Goal: Transaction & Acquisition: Purchase product/service

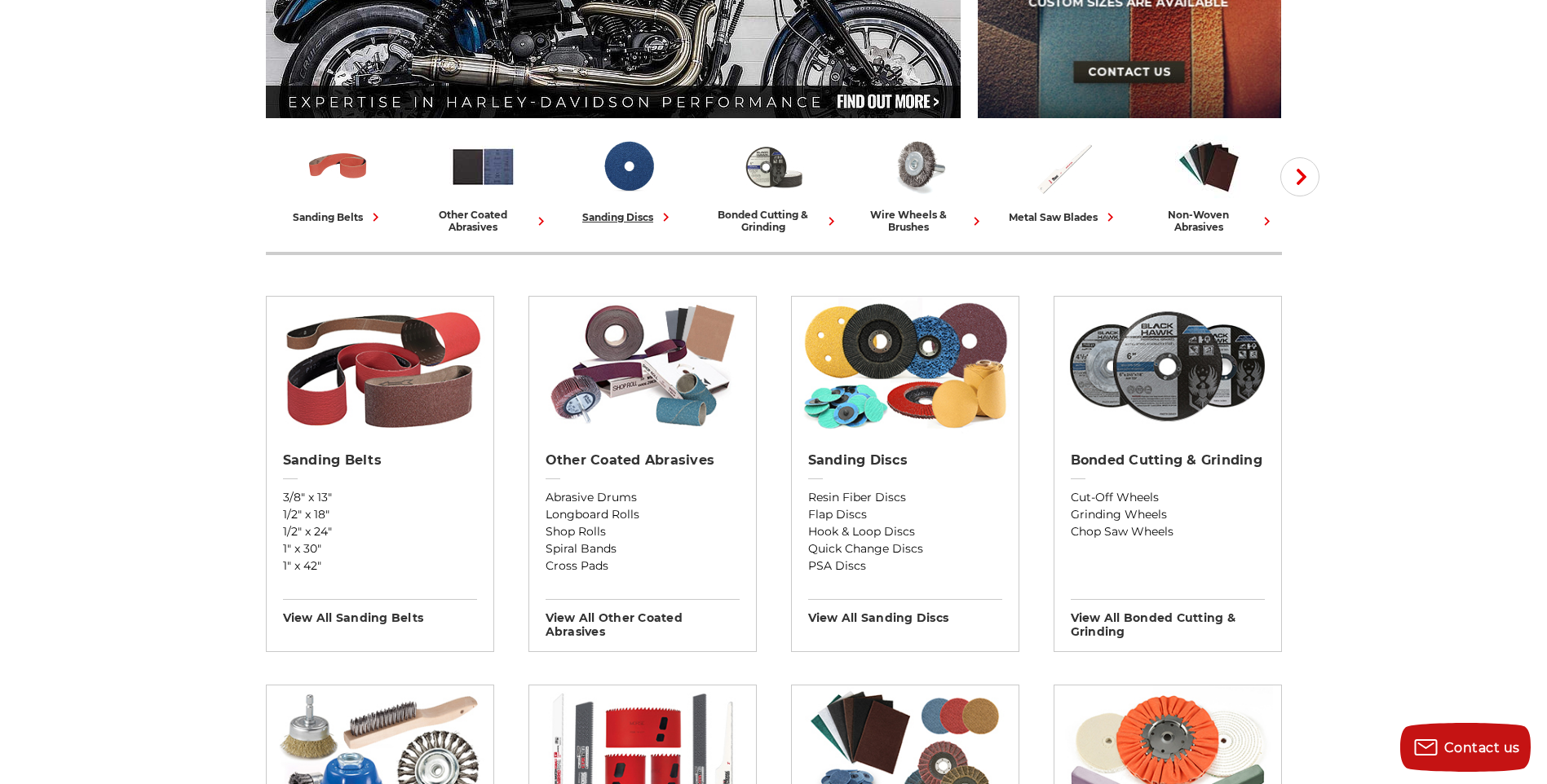
click at [663, 214] on icon at bounding box center [665, 216] width 17 height 17
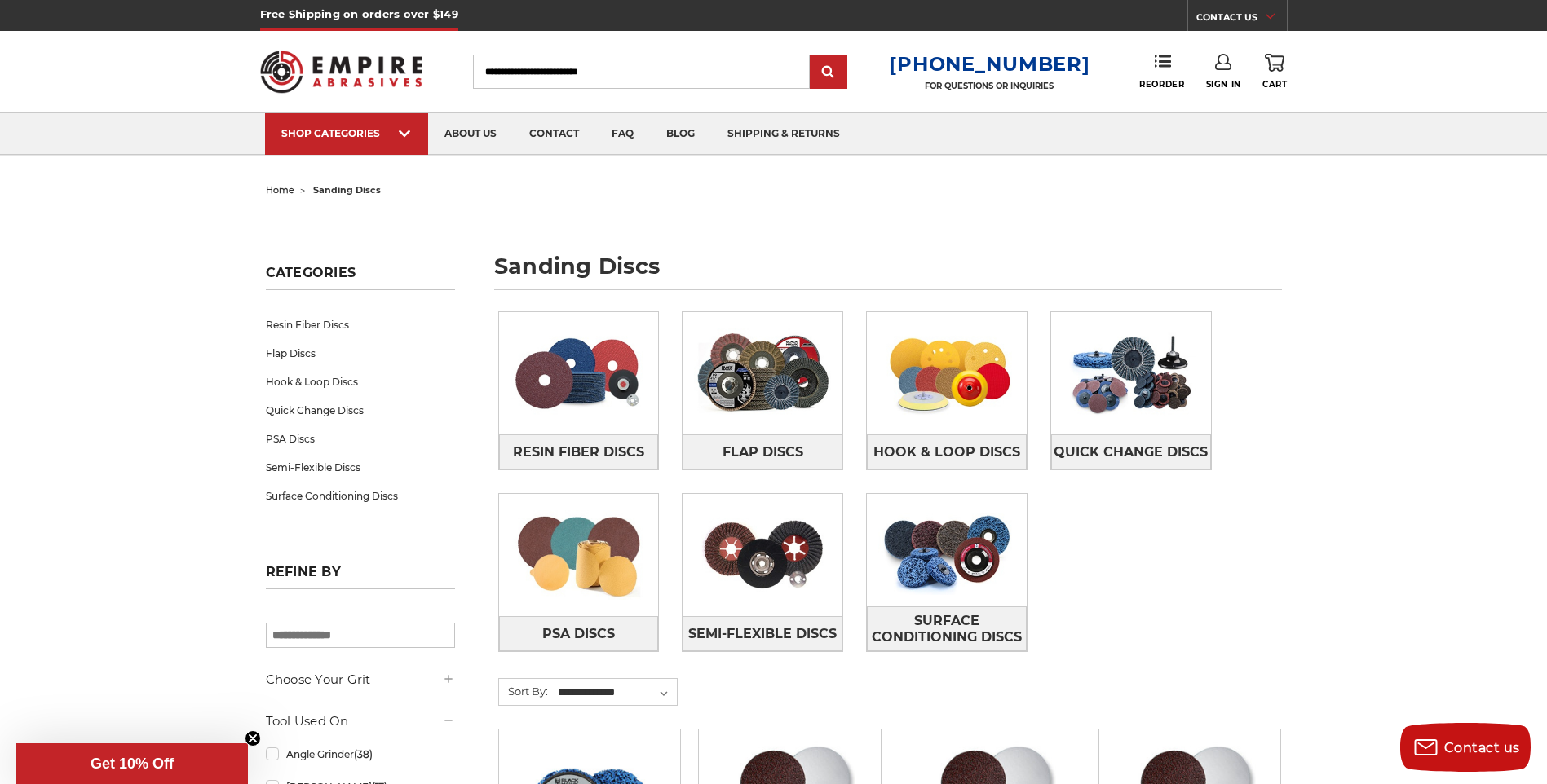
click at [567, 393] on img at bounding box center [579, 373] width 160 height 113
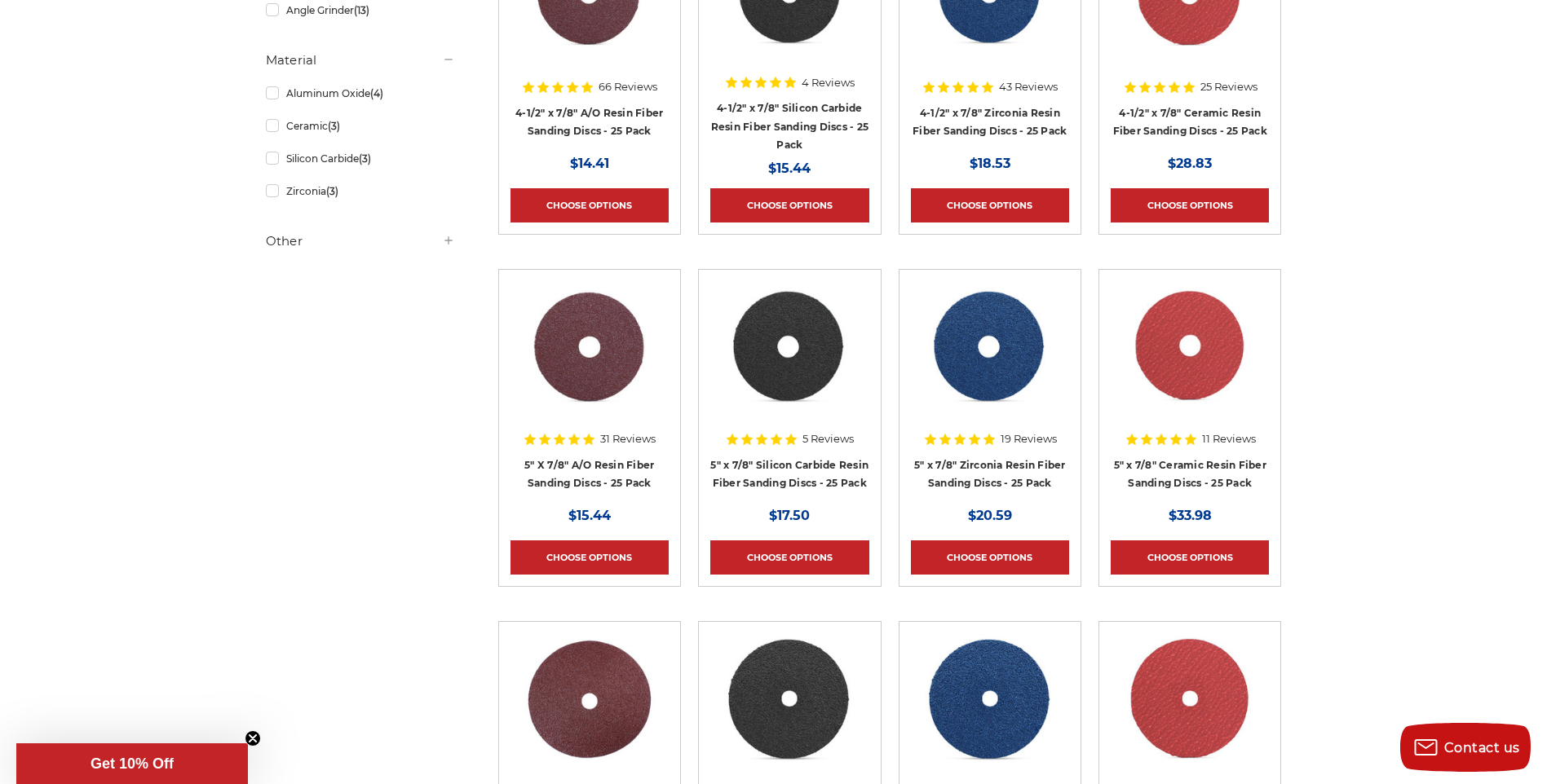
scroll to position [326, 0]
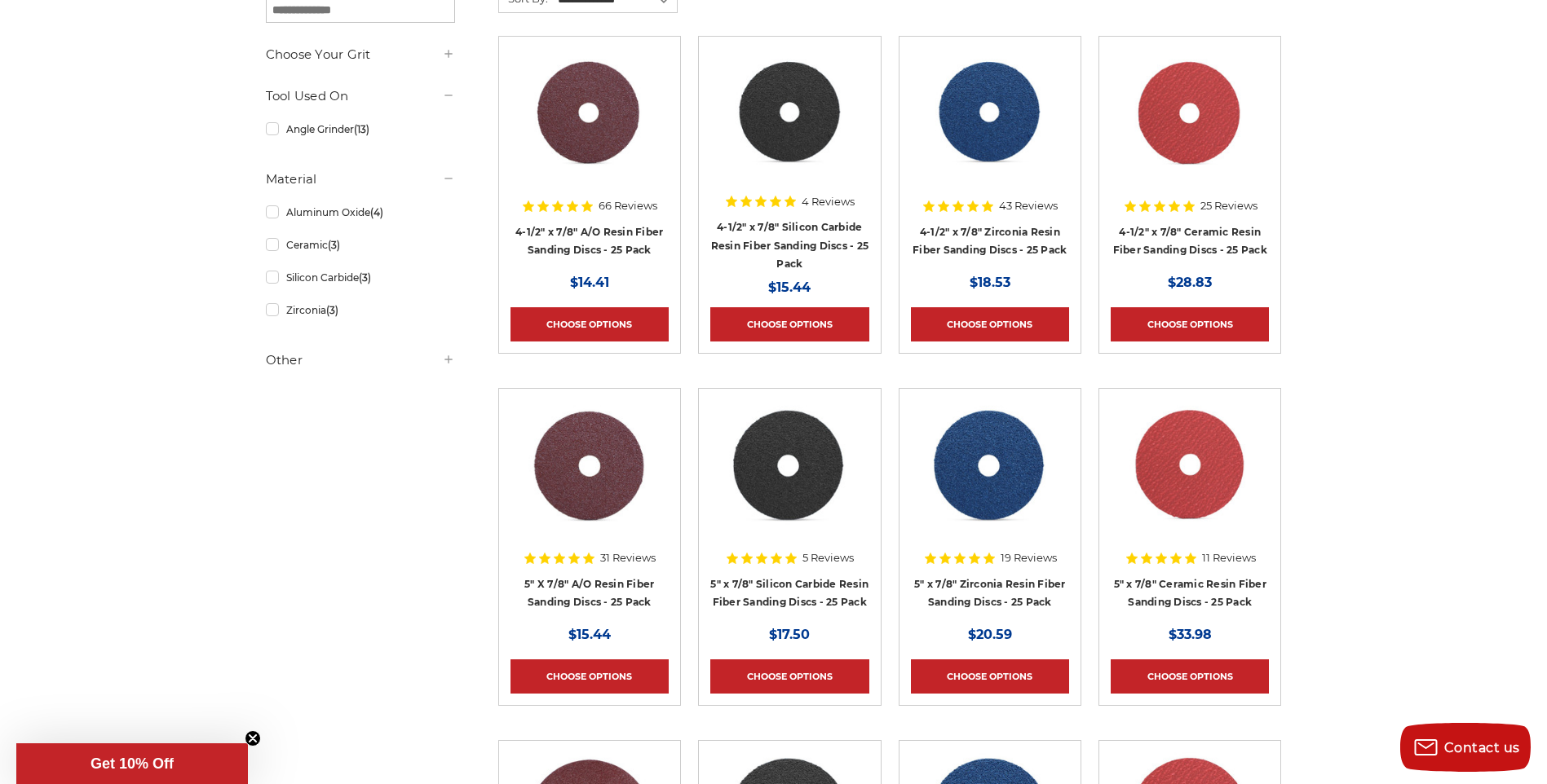
click at [616, 500] on img at bounding box center [589, 465] width 131 height 130
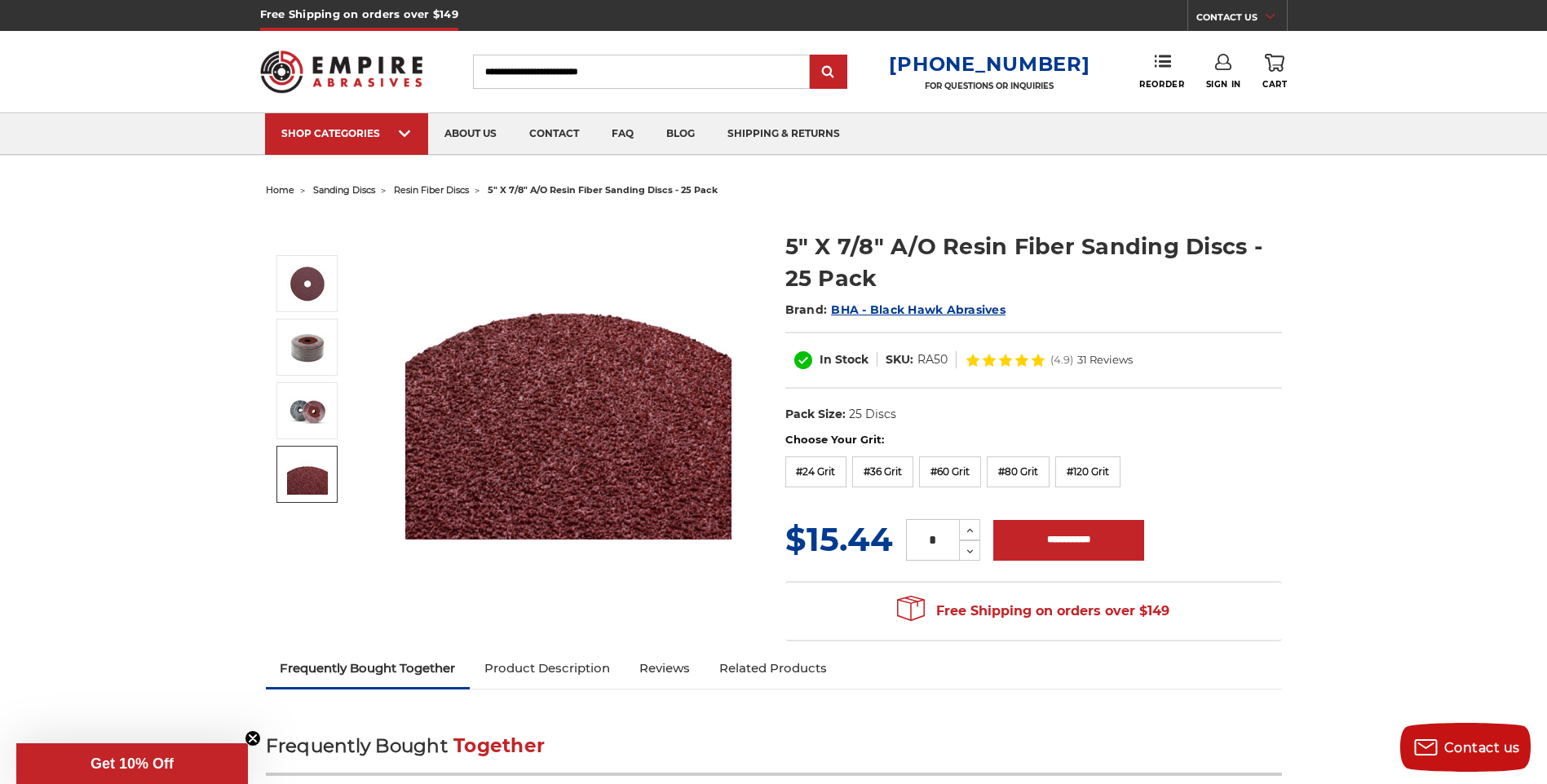
click at [318, 475] on img at bounding box center [307, 474] width 41 height 40
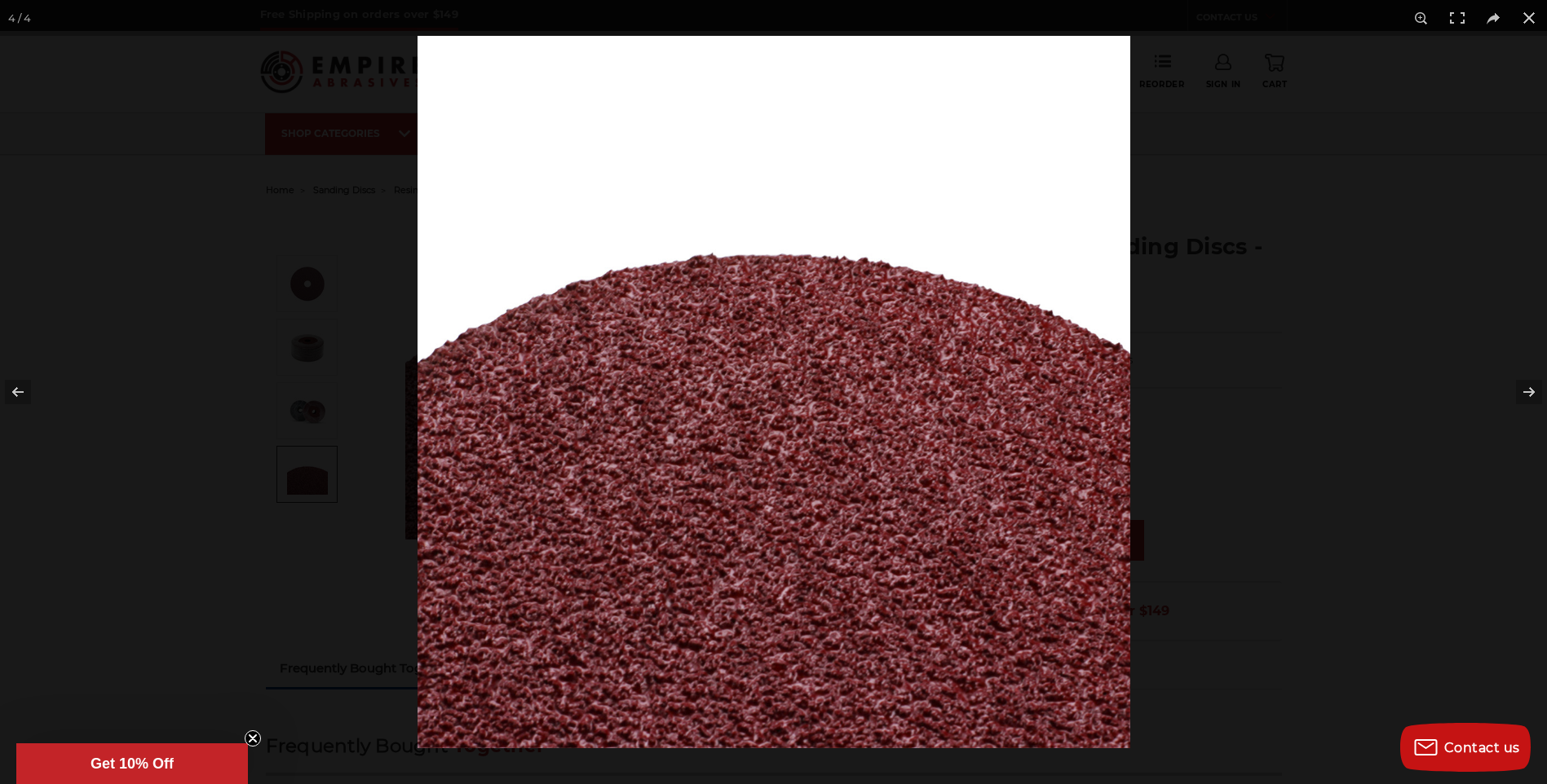
click at [11, 390] on button at bounding box center [29, 392] width 57 height 82
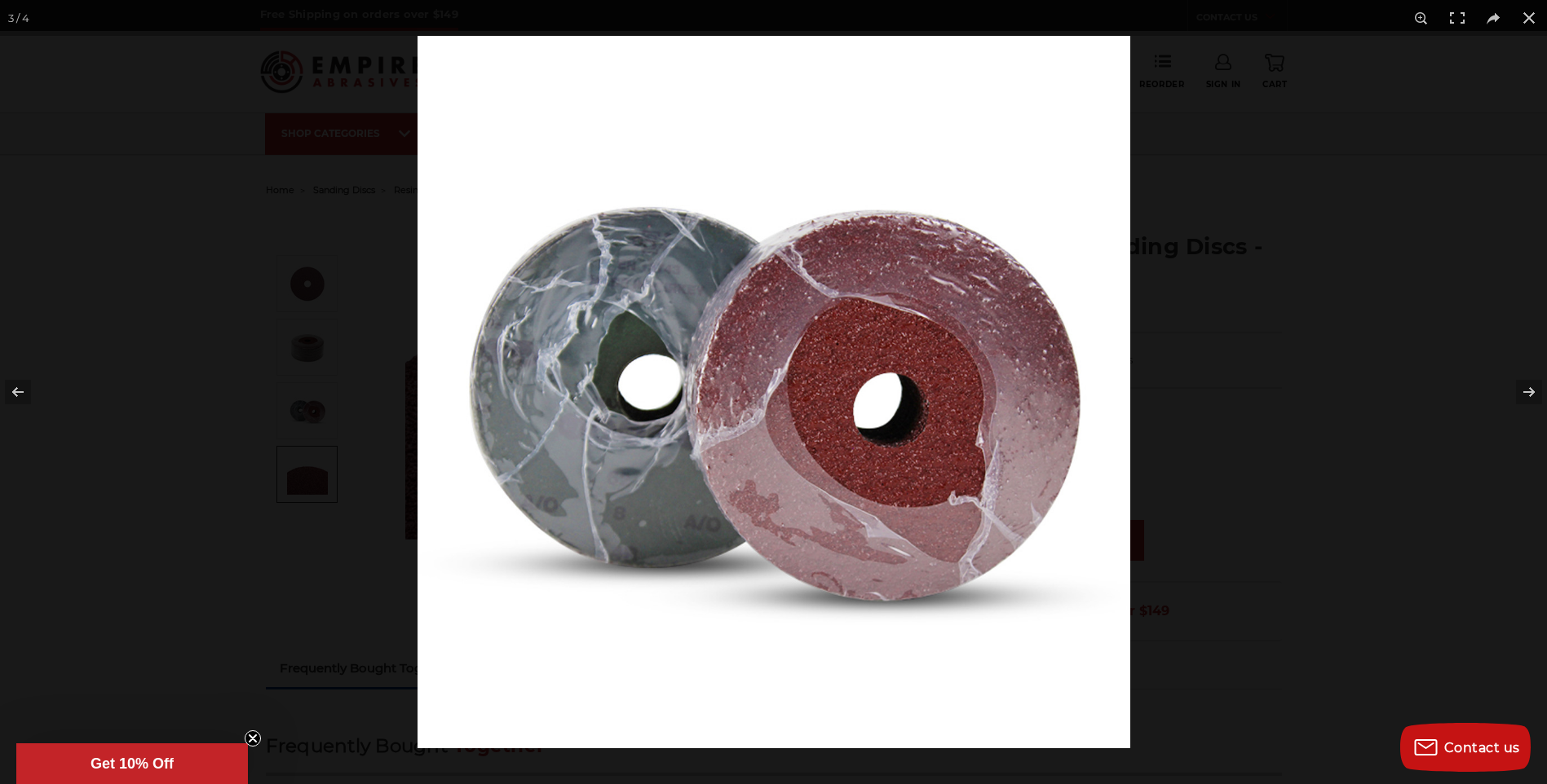
click at [11, 390] on button at bounding box center [29, 392] width 57 height 82
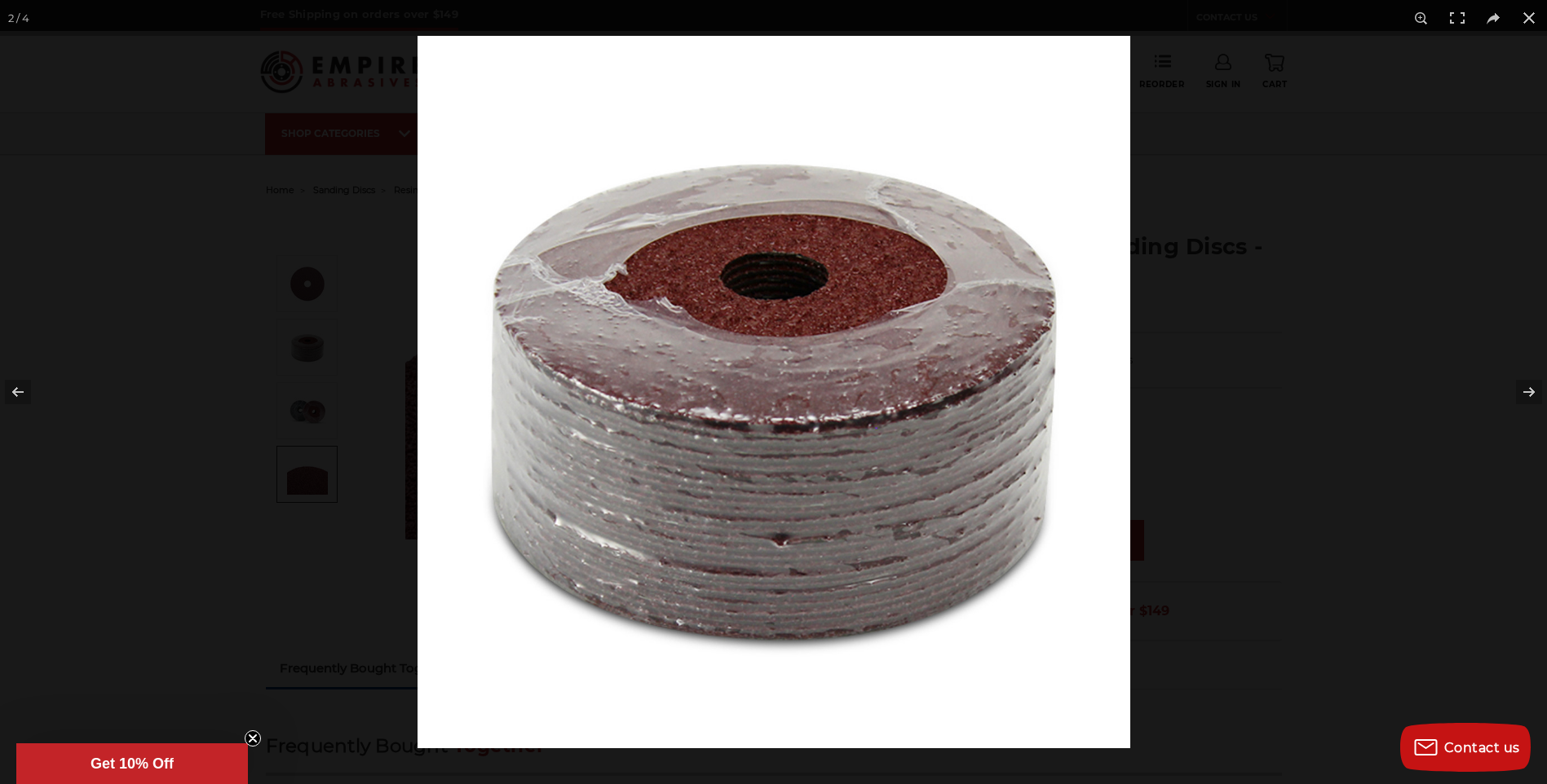
click at [1533, 385] on button at bounding box center [1518, 392] width 57 height 82
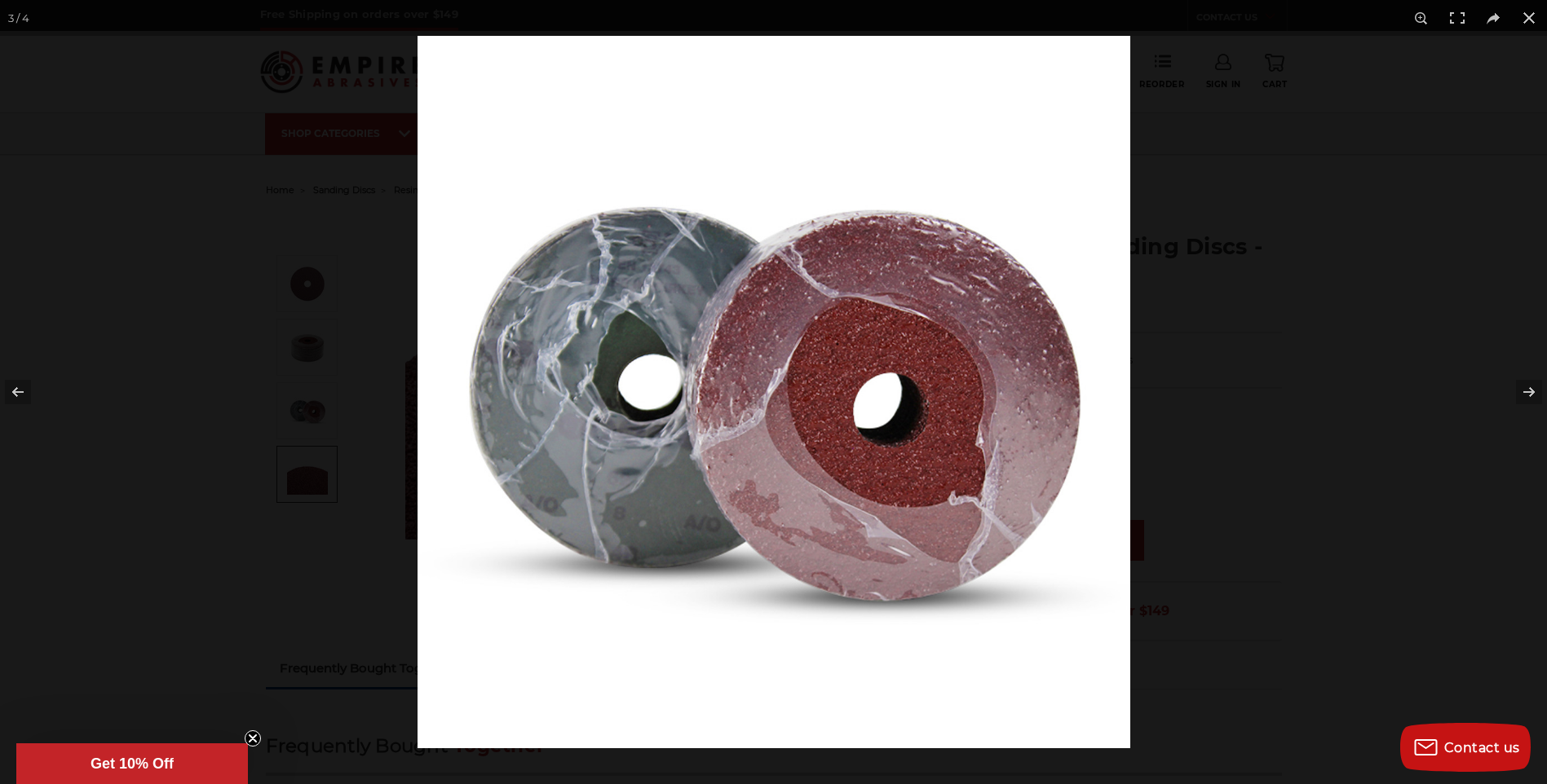
click at [1533, 385] on button at bounding box center [1518, 392] width 57 height 82
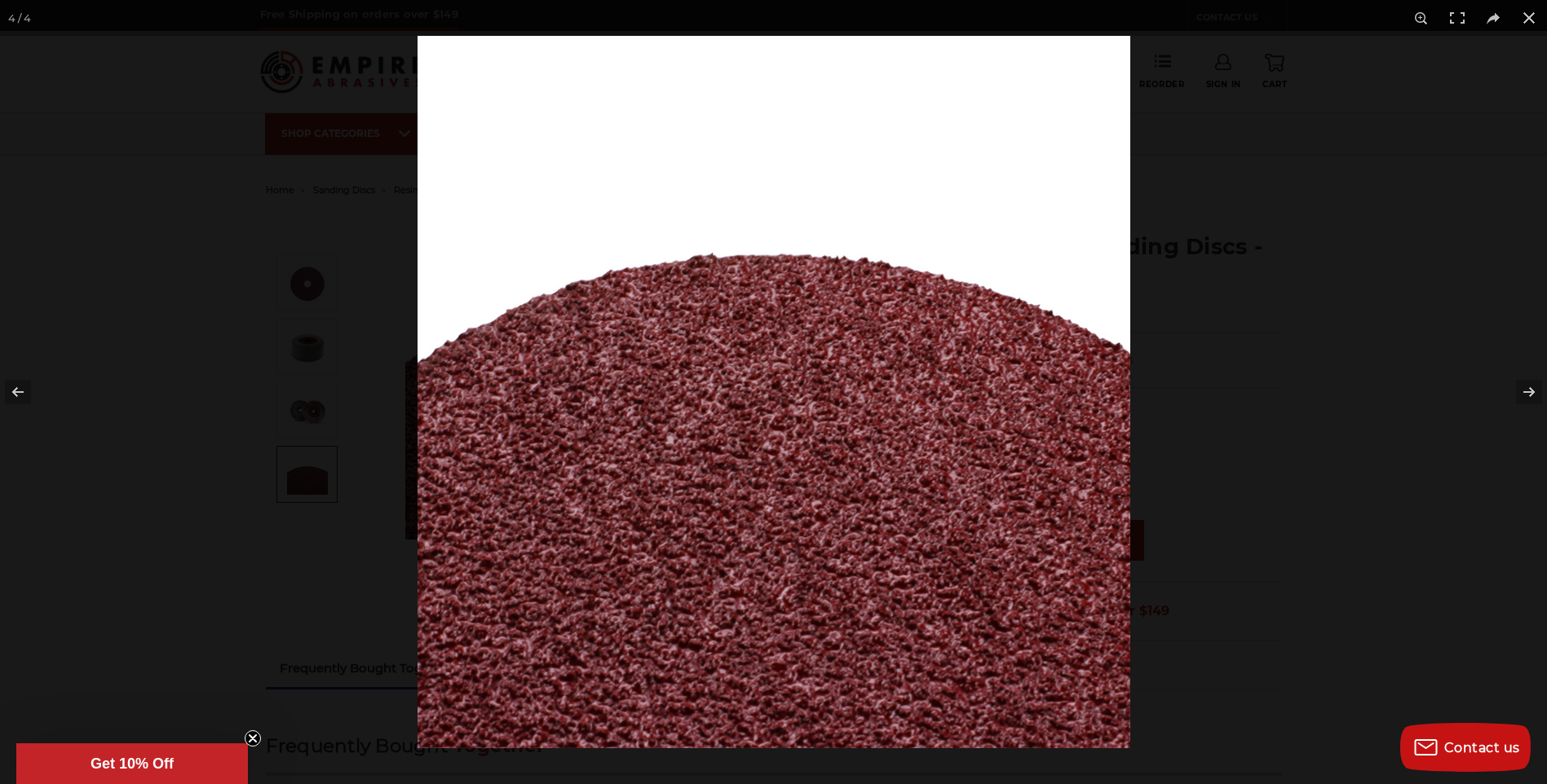
click at [1535, 19] on button at bounding box center [1528, 18] width 36 height 36
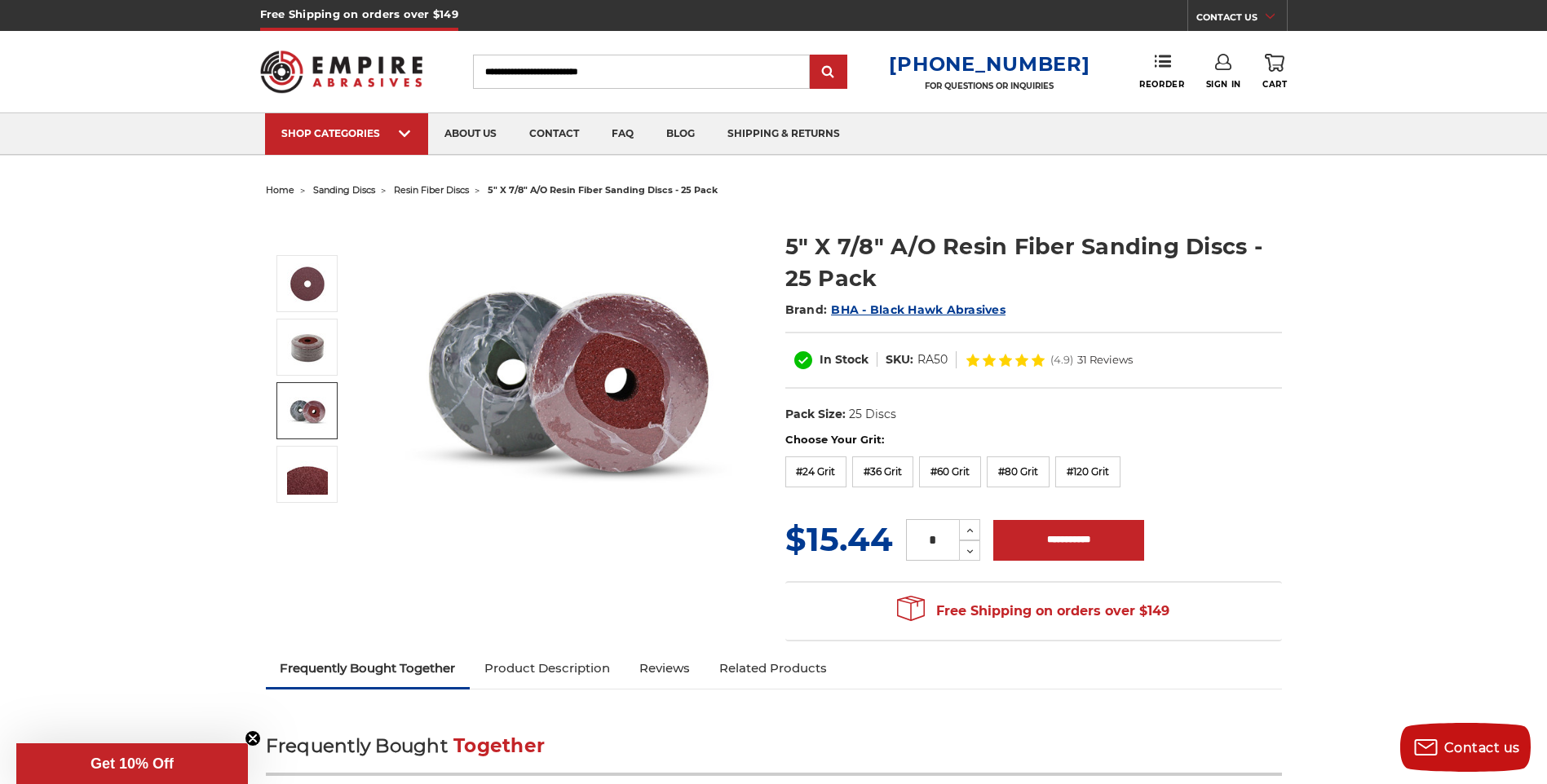
click at [320, 417] on img at bounding box center [307, 410] width 41 height 40
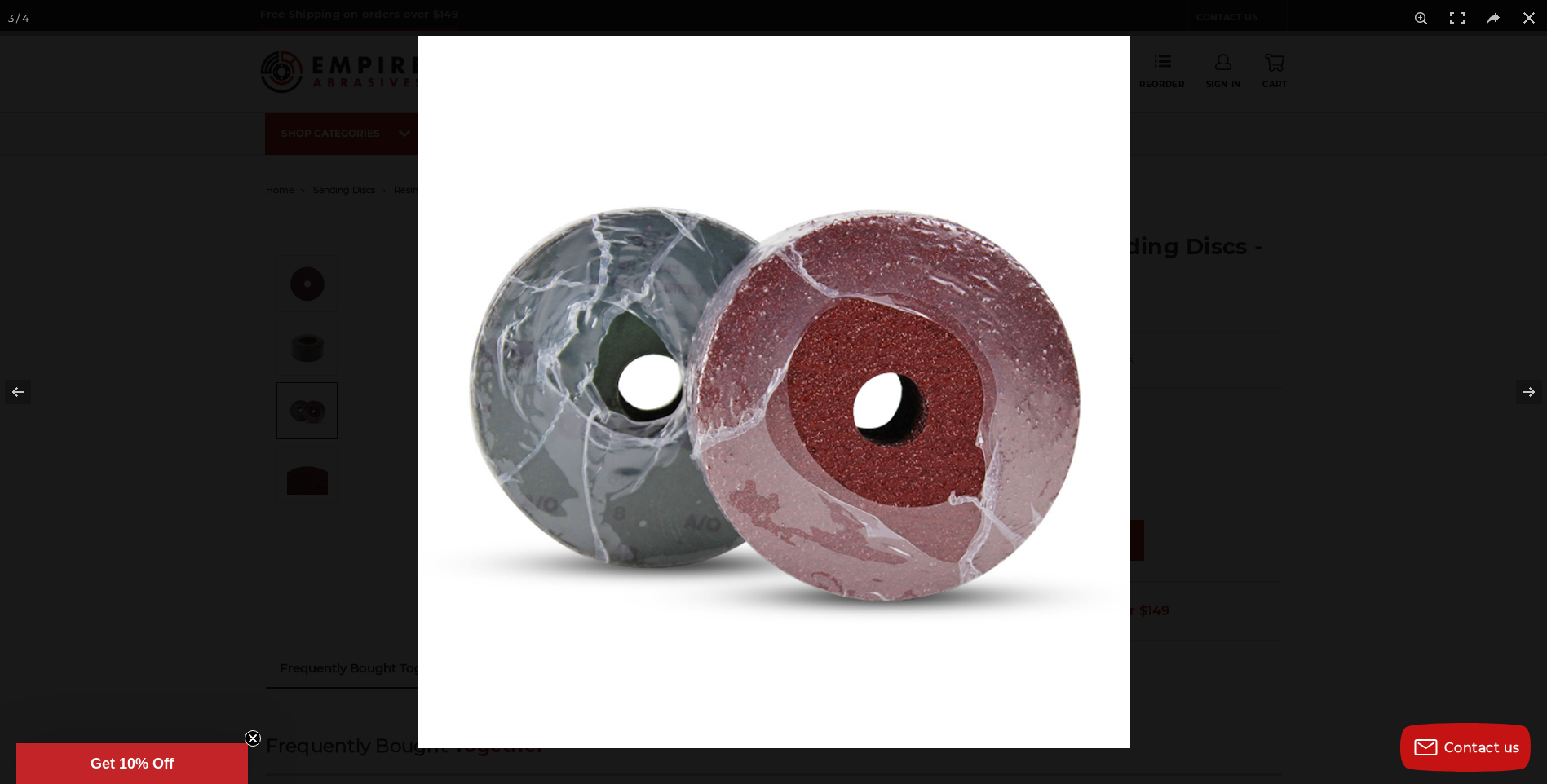
click at [18, 390] on button at bounding box center [29, 392] width 57 height 82
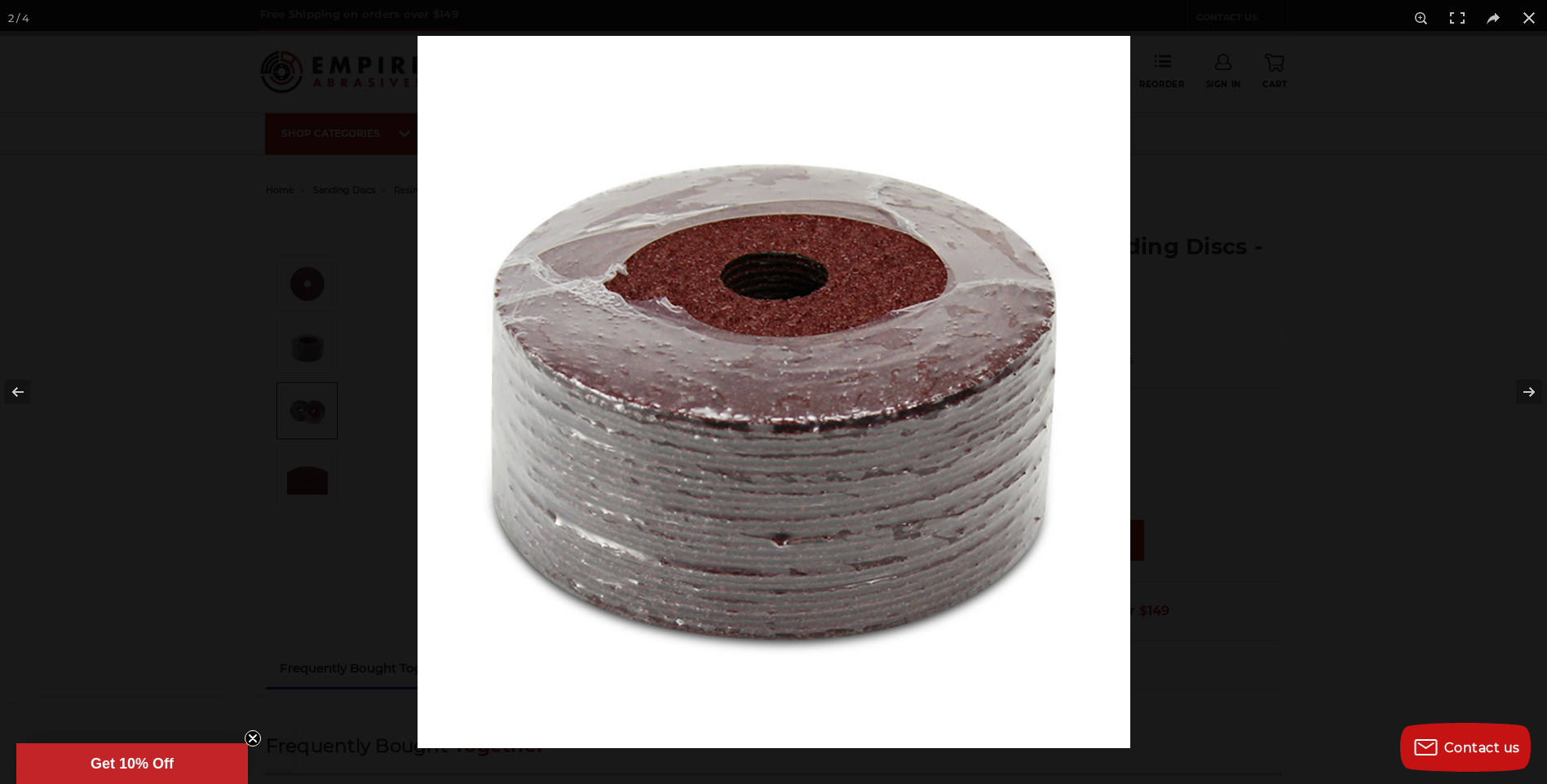
click at [1542, 17] on button at bounding box center [1528, 18] width 36 height 36
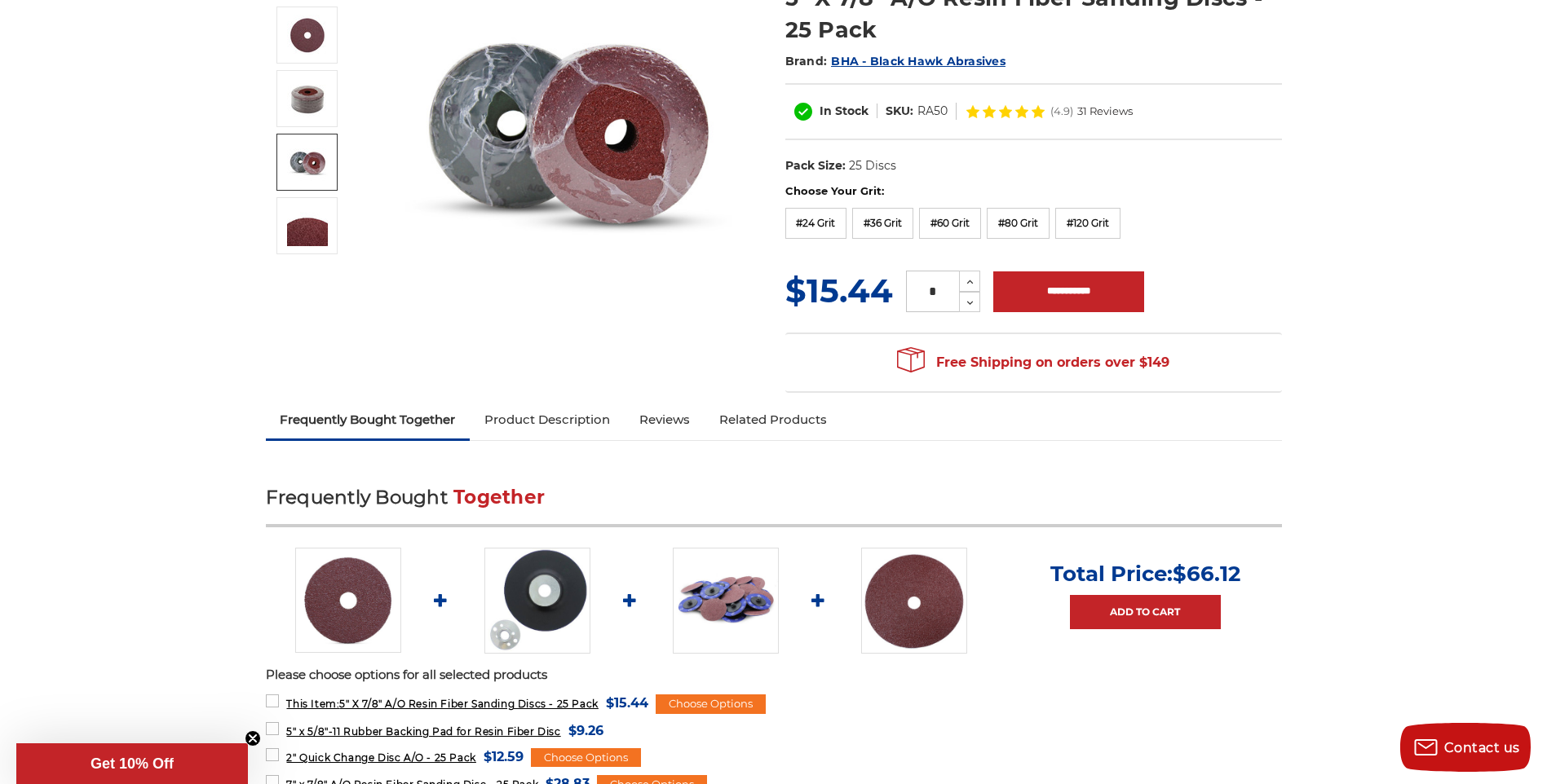
scroll to position [245, 0]
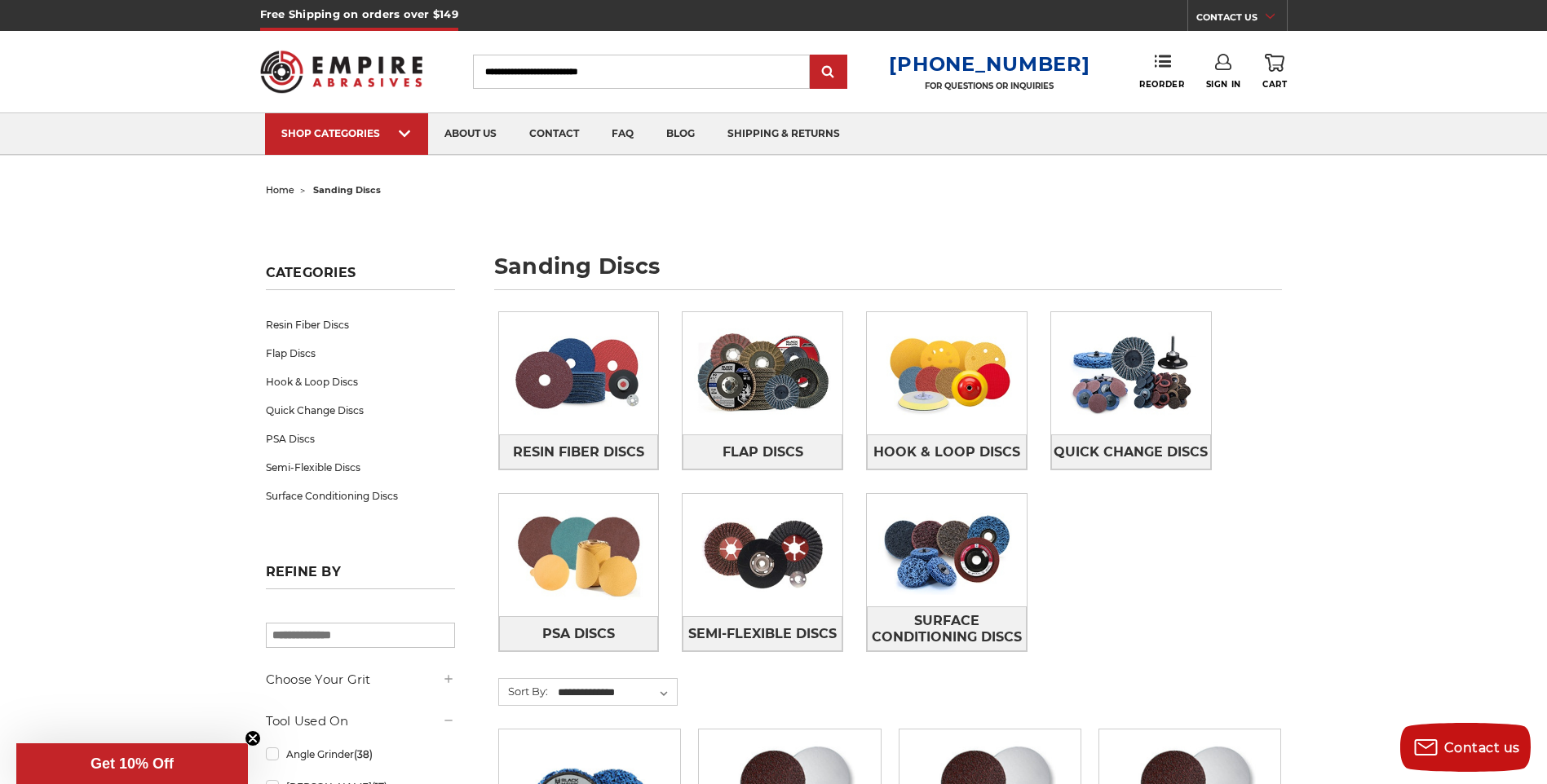
click at [941, 549] on img at bounding box center [946, 550] width 160 height 113
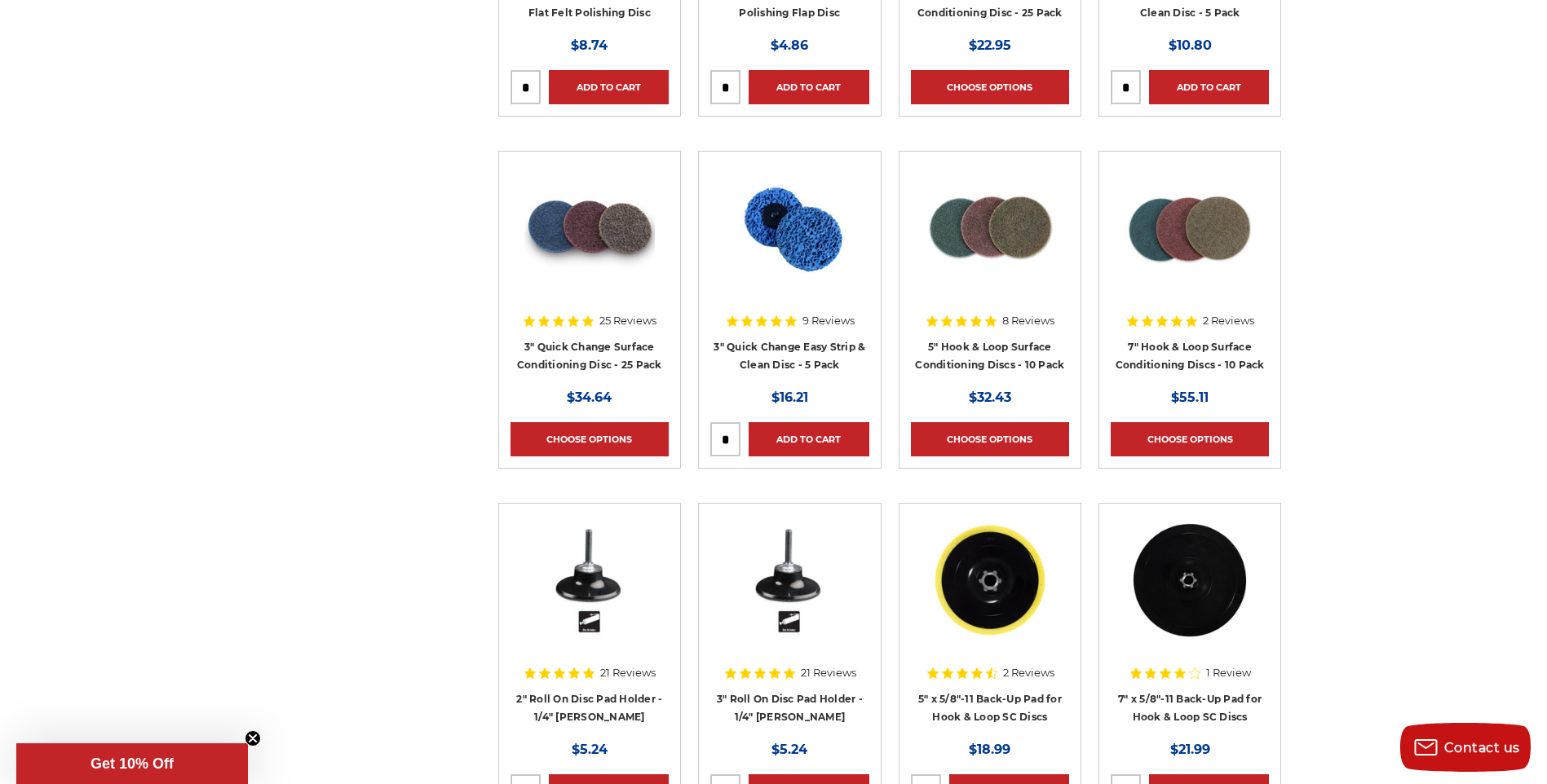
scroll to position [1630, 0]
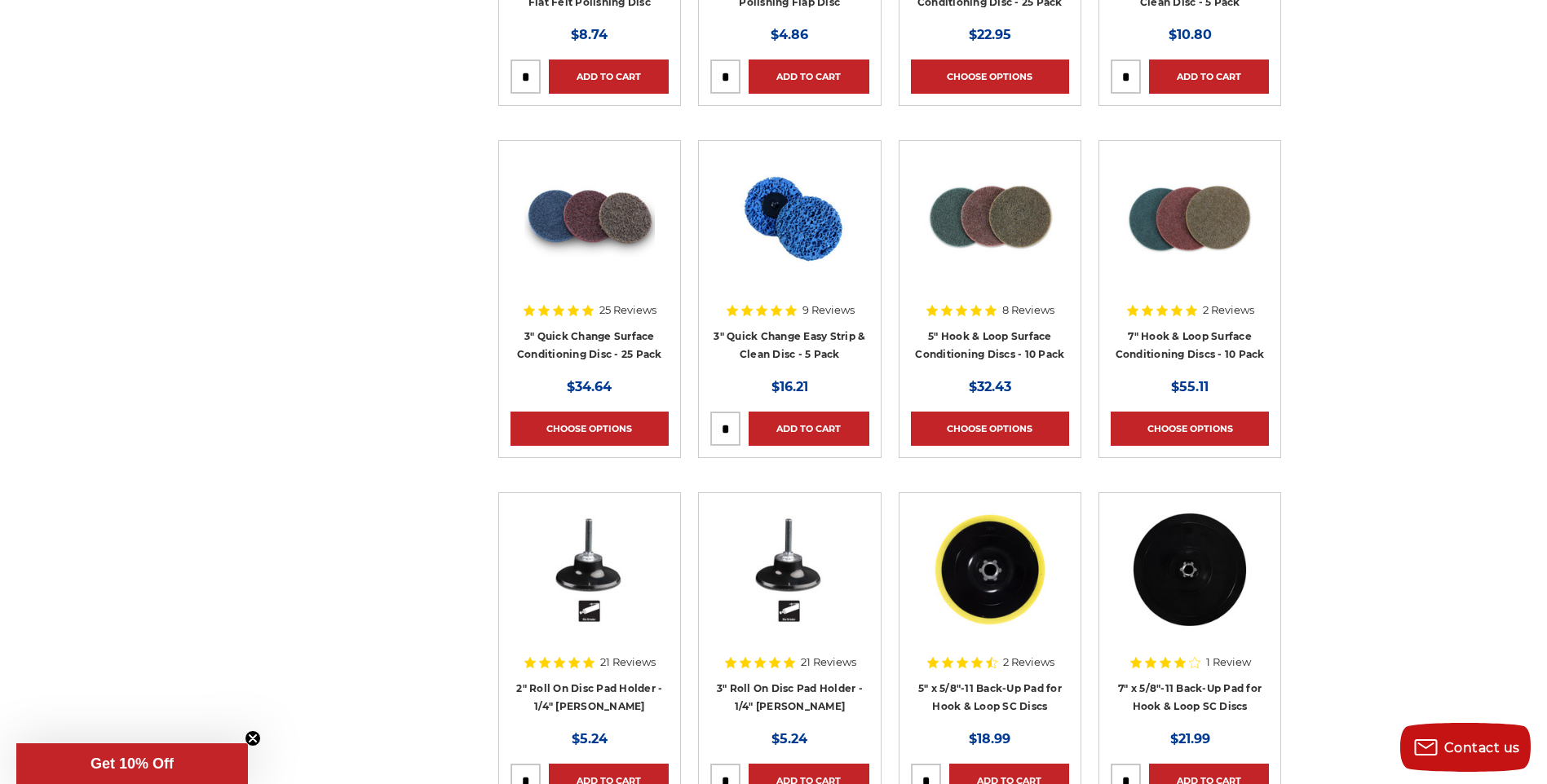
click at [988, 231] on img at bounding box center [990, 217] width 130 height 130
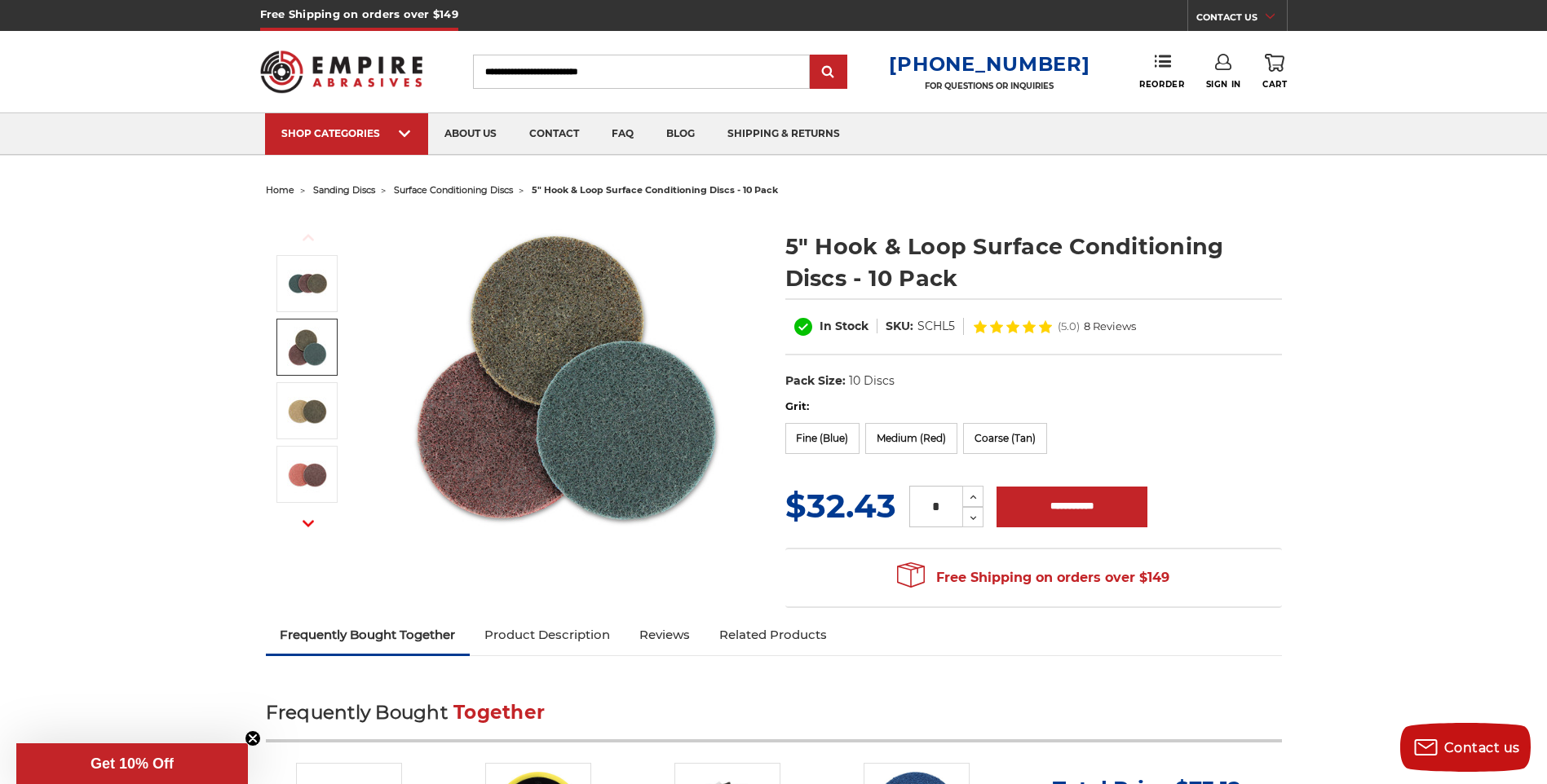
click at [1007, 427] on label "Coarse (Tan)" at bounding box center [1005, 437] width 84 height 31
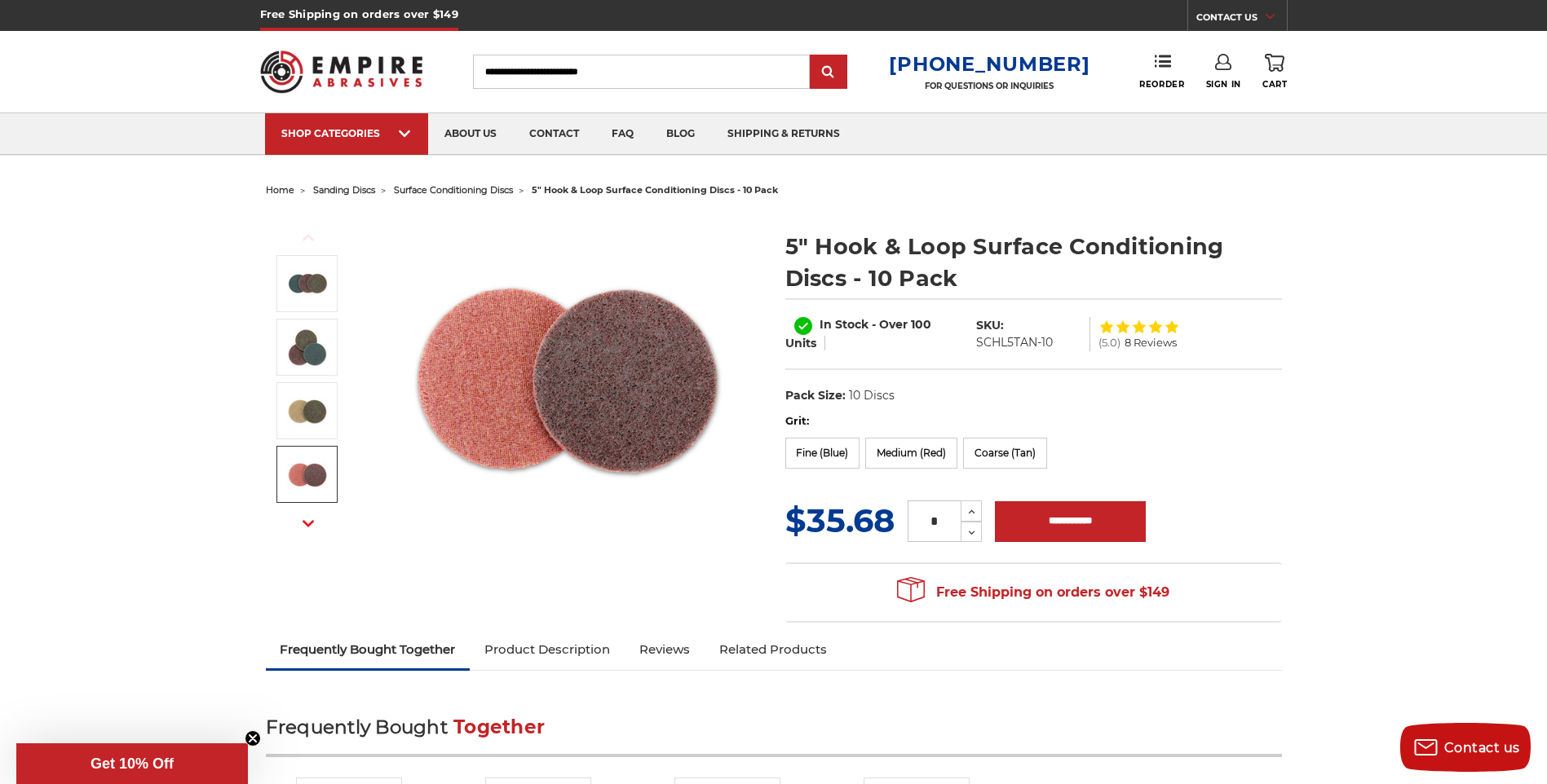
click at [297, 464] on img at bounding box center [307, 474] width 41 height 40
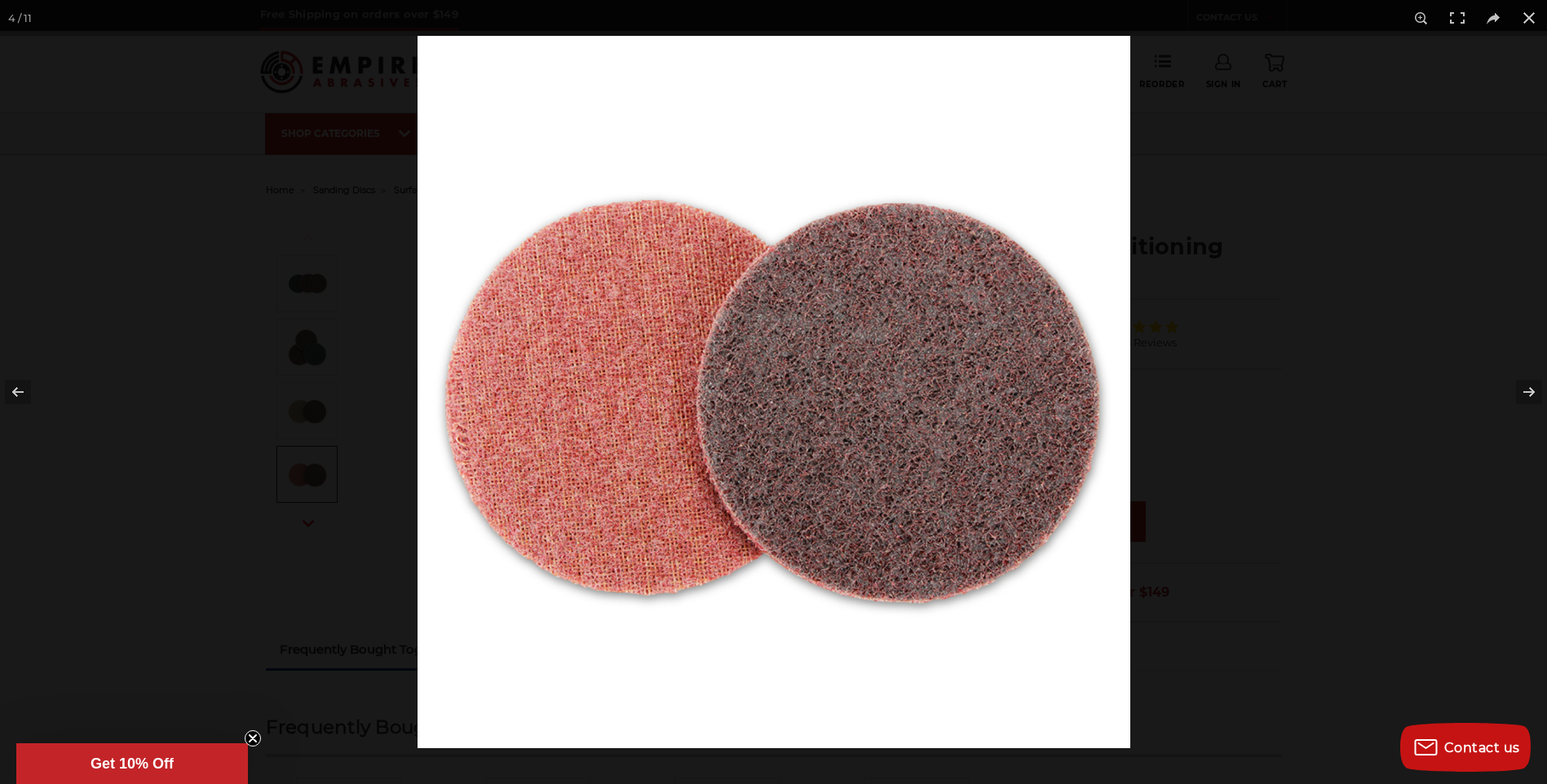
click at [1530, 391] on button at bounding box center [1518, 392] width 57 height 82
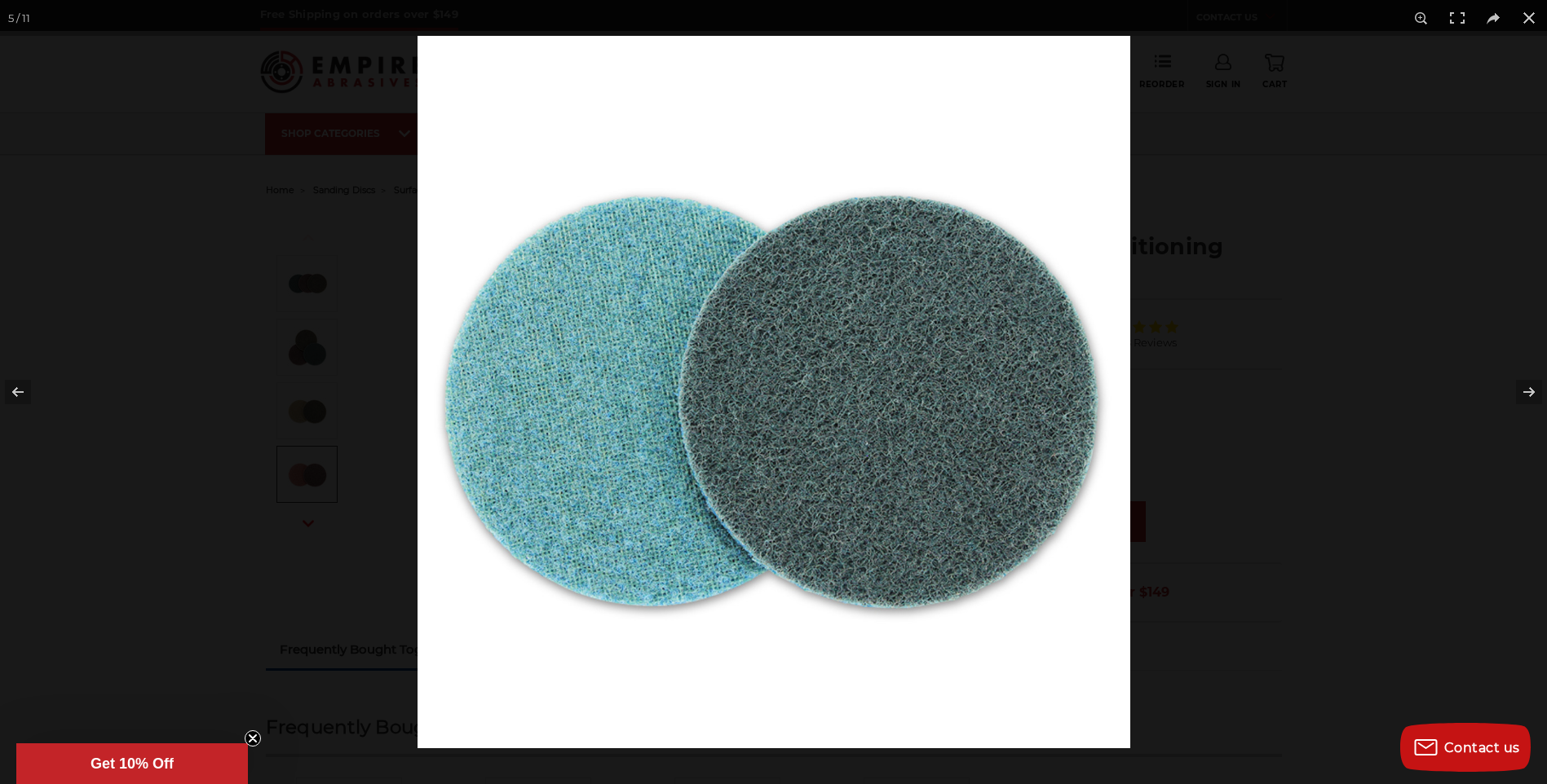
click at [1529, 391] on button at bounding box center [1518, 392] width 57 height 82
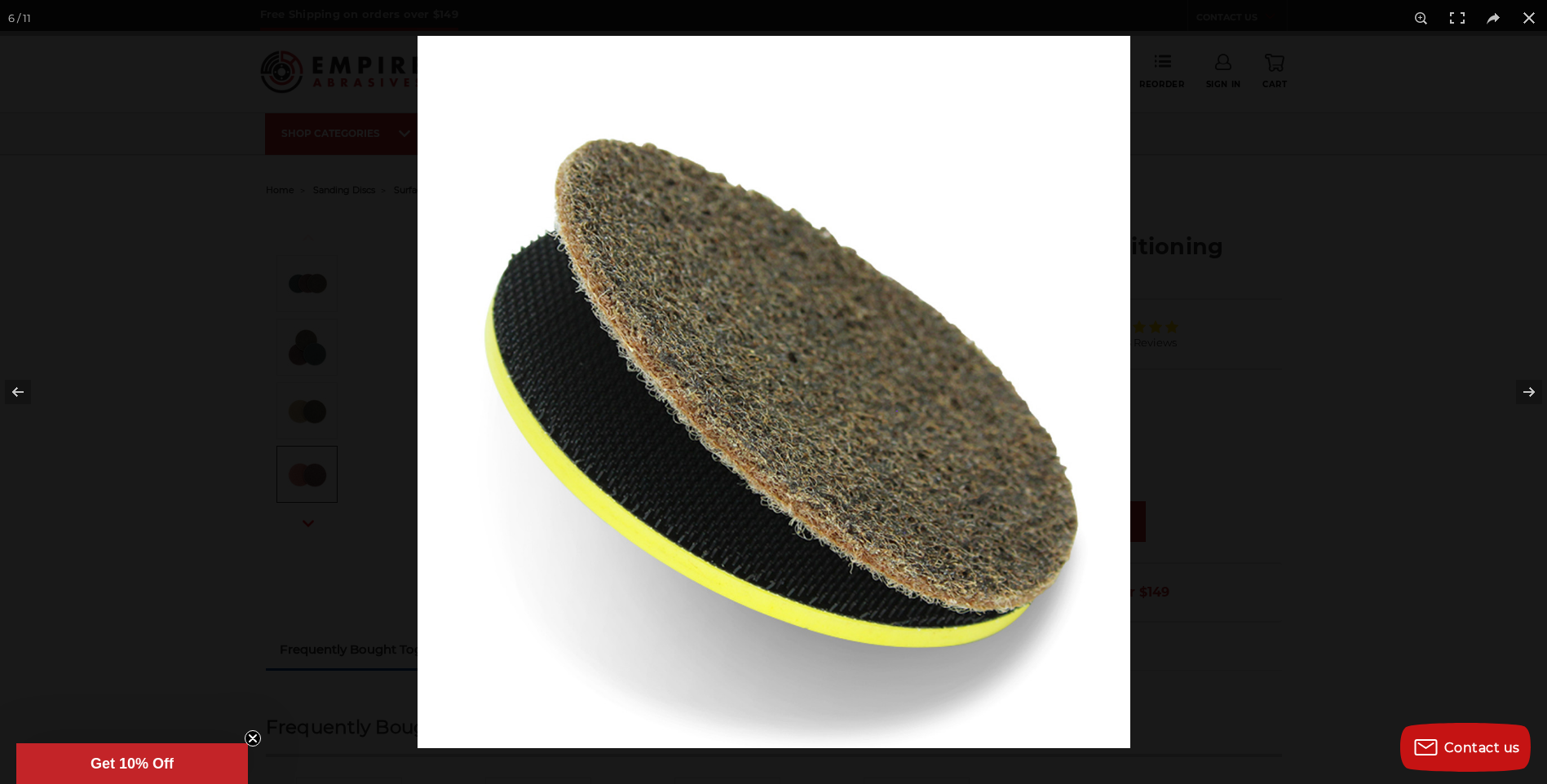
click at [1529, 391] on button at bounding box center [1518, 392] width 57 height 82
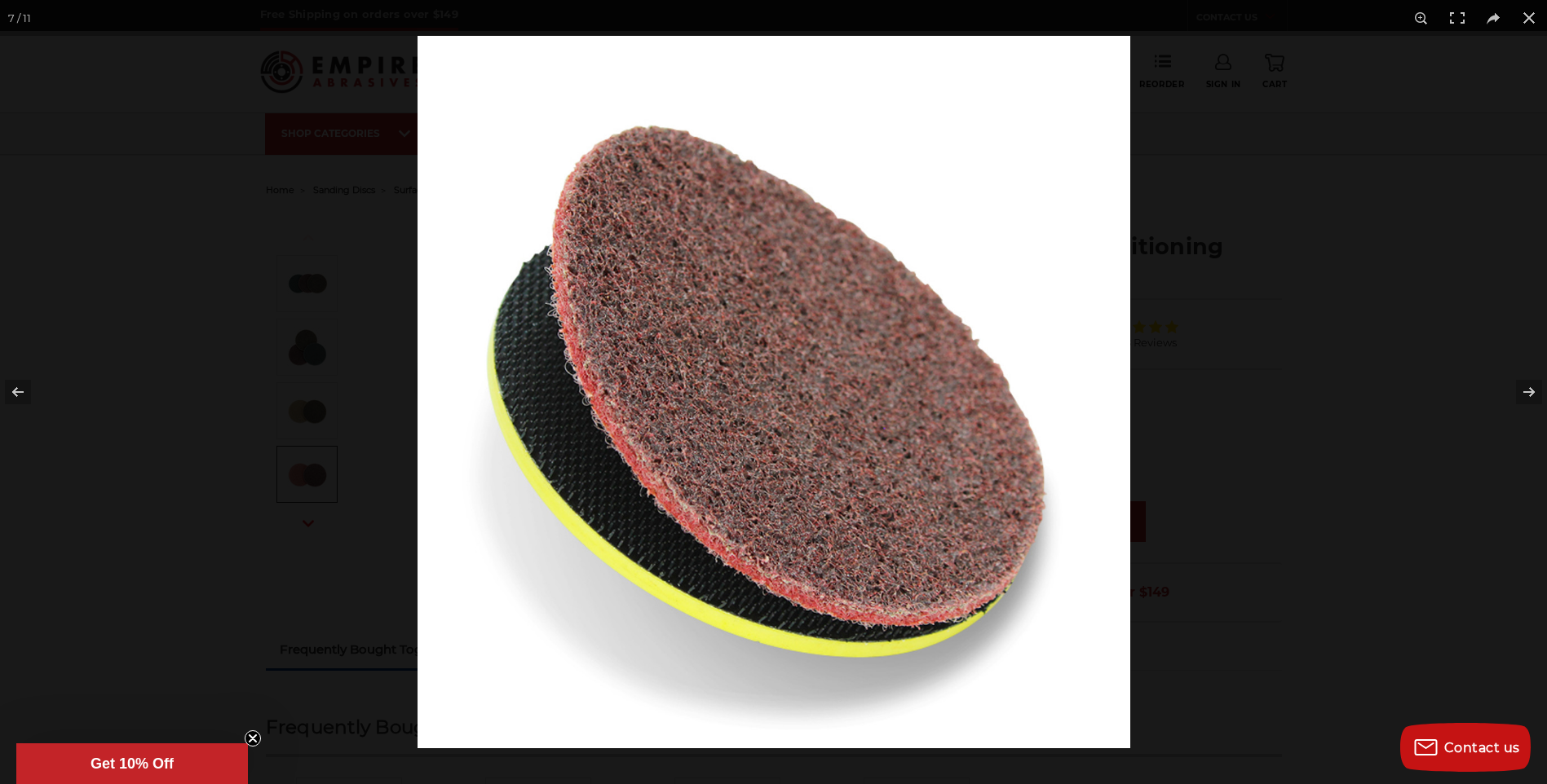
click at [1528, 391] on button at bounding box center [1518, 392] width 57 height 82
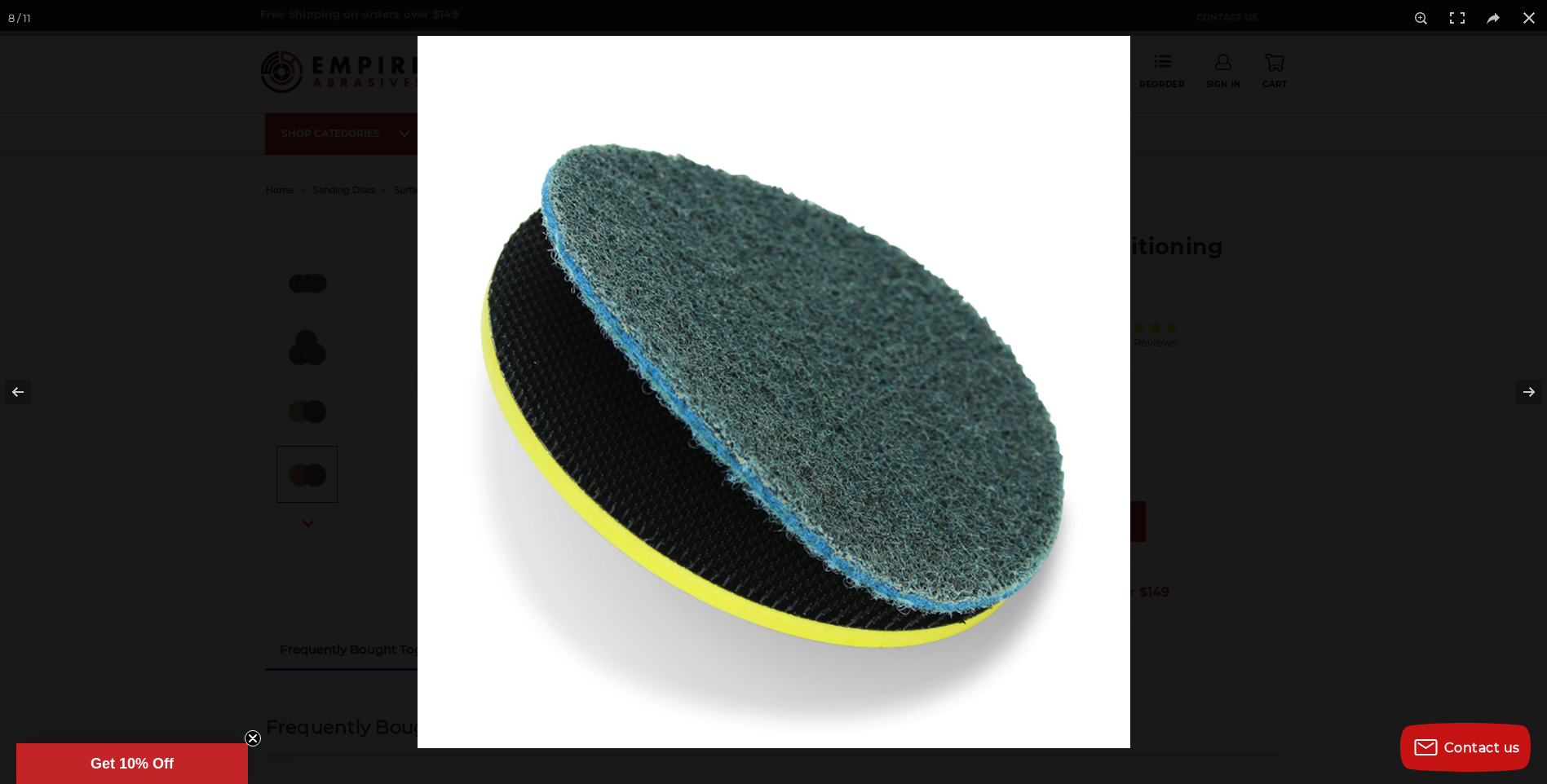
click at [1528, 391] on button at bounding box center [1518, 392] width 57 height 82
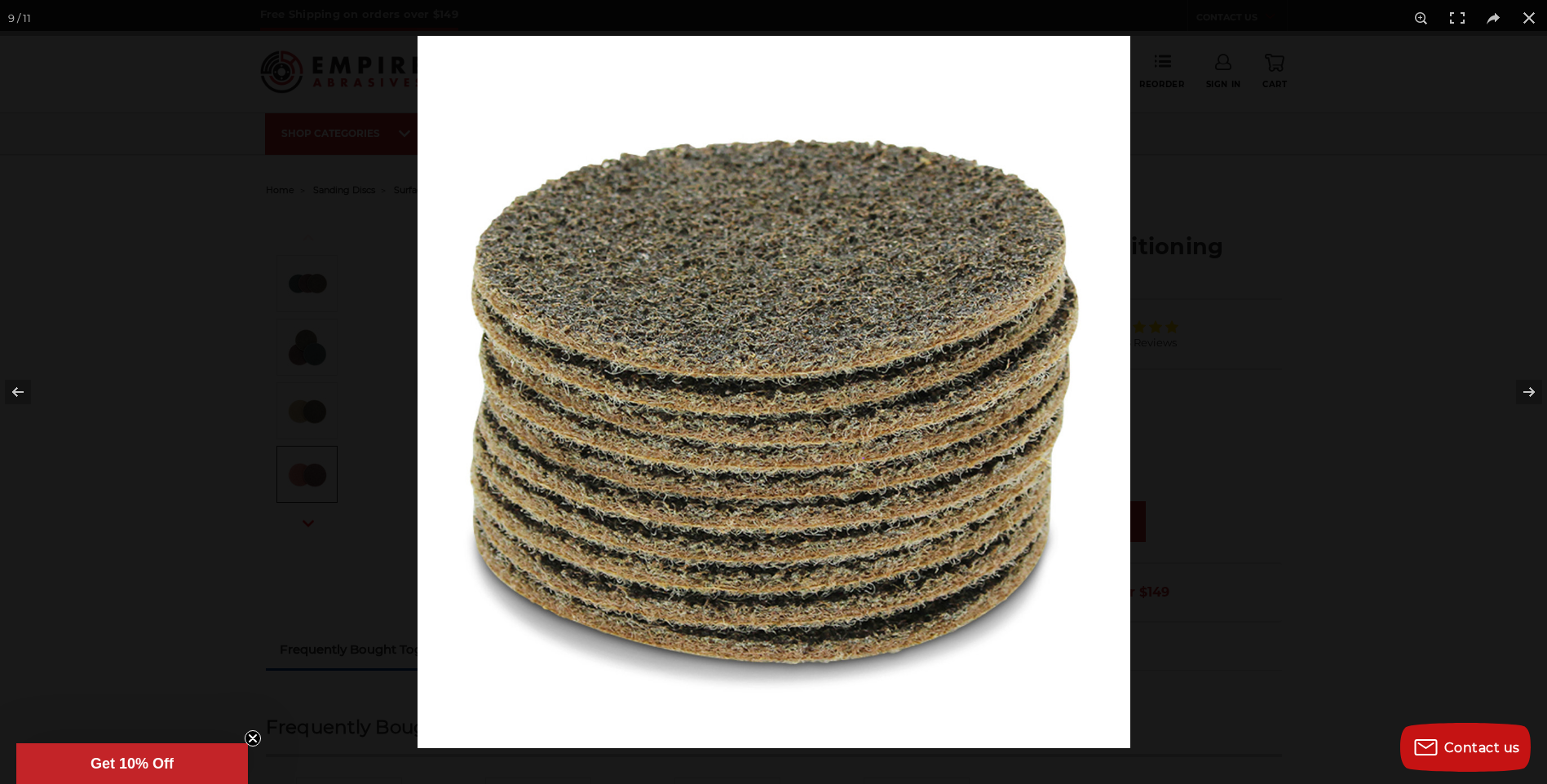
click at [1528, 391] on button at bounding box center [1518, 392] width 57 height 82
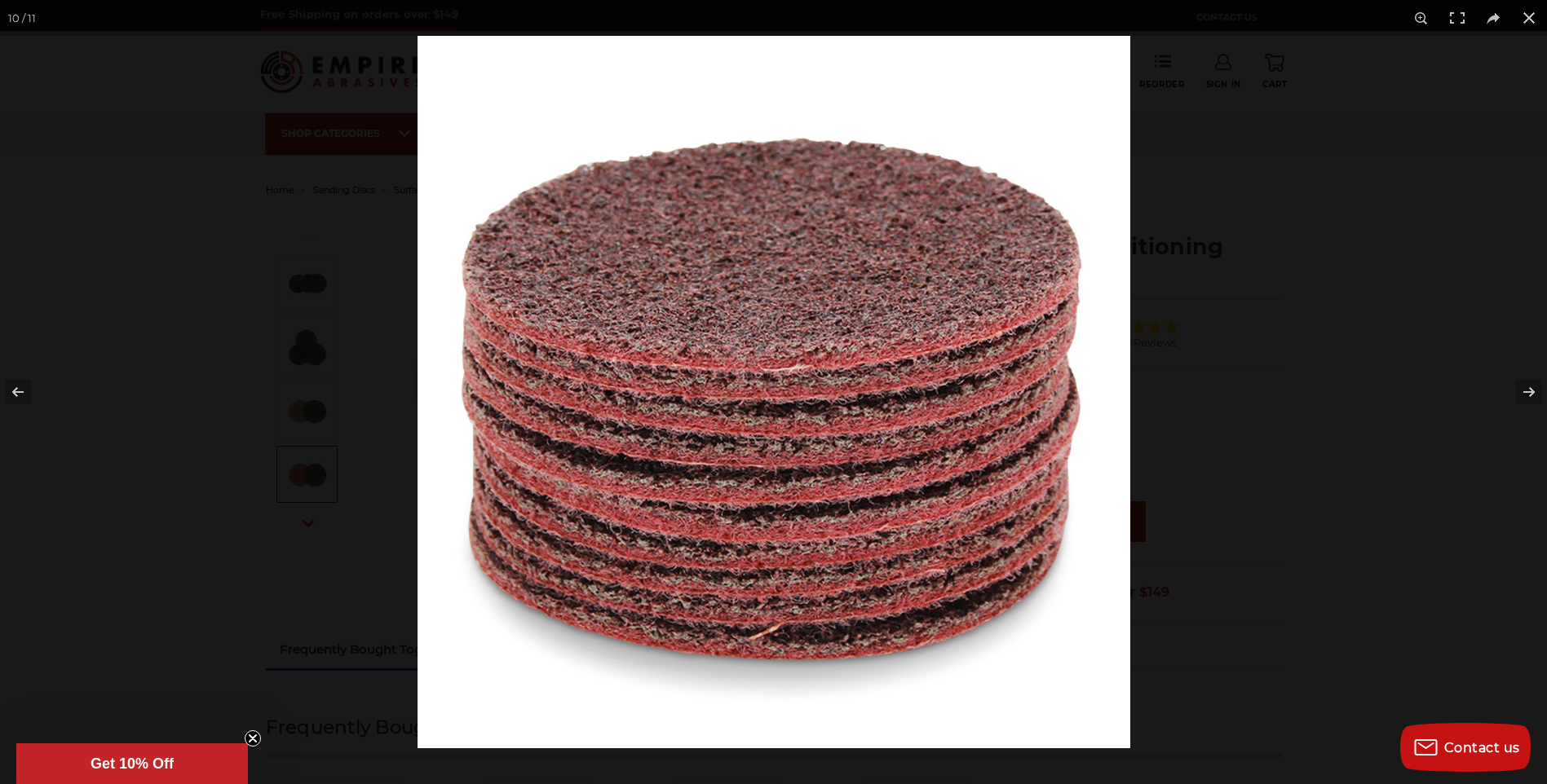
click at [1528, 391] on button at bounding box center [1518, 392] width 57 height 82
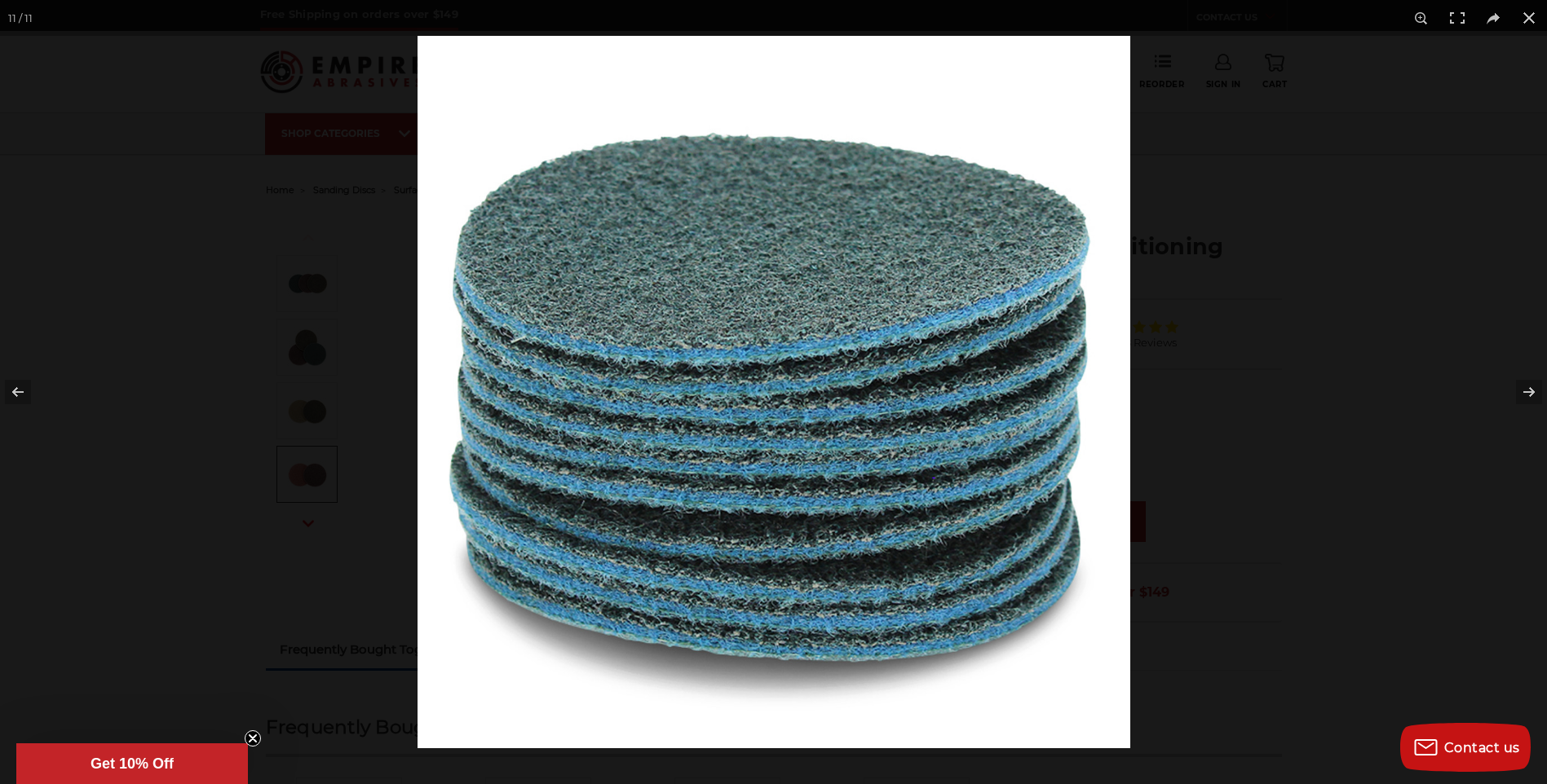
click at [1528, 391] on button at bounding box center [1518, 392] width 57 height 82
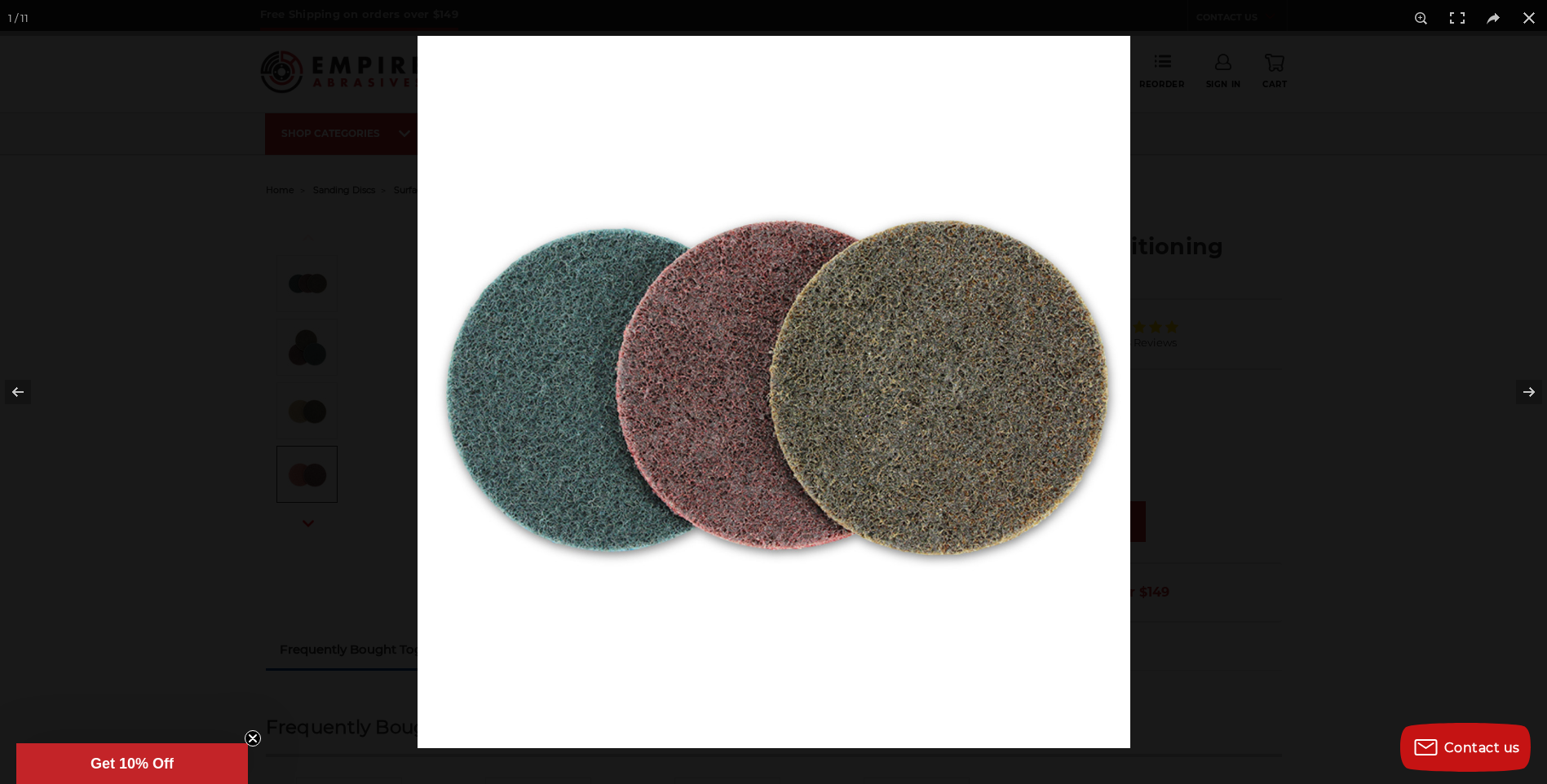
click at [1528, 391] on button at bounding box center [1518, 392] width 57 height 82
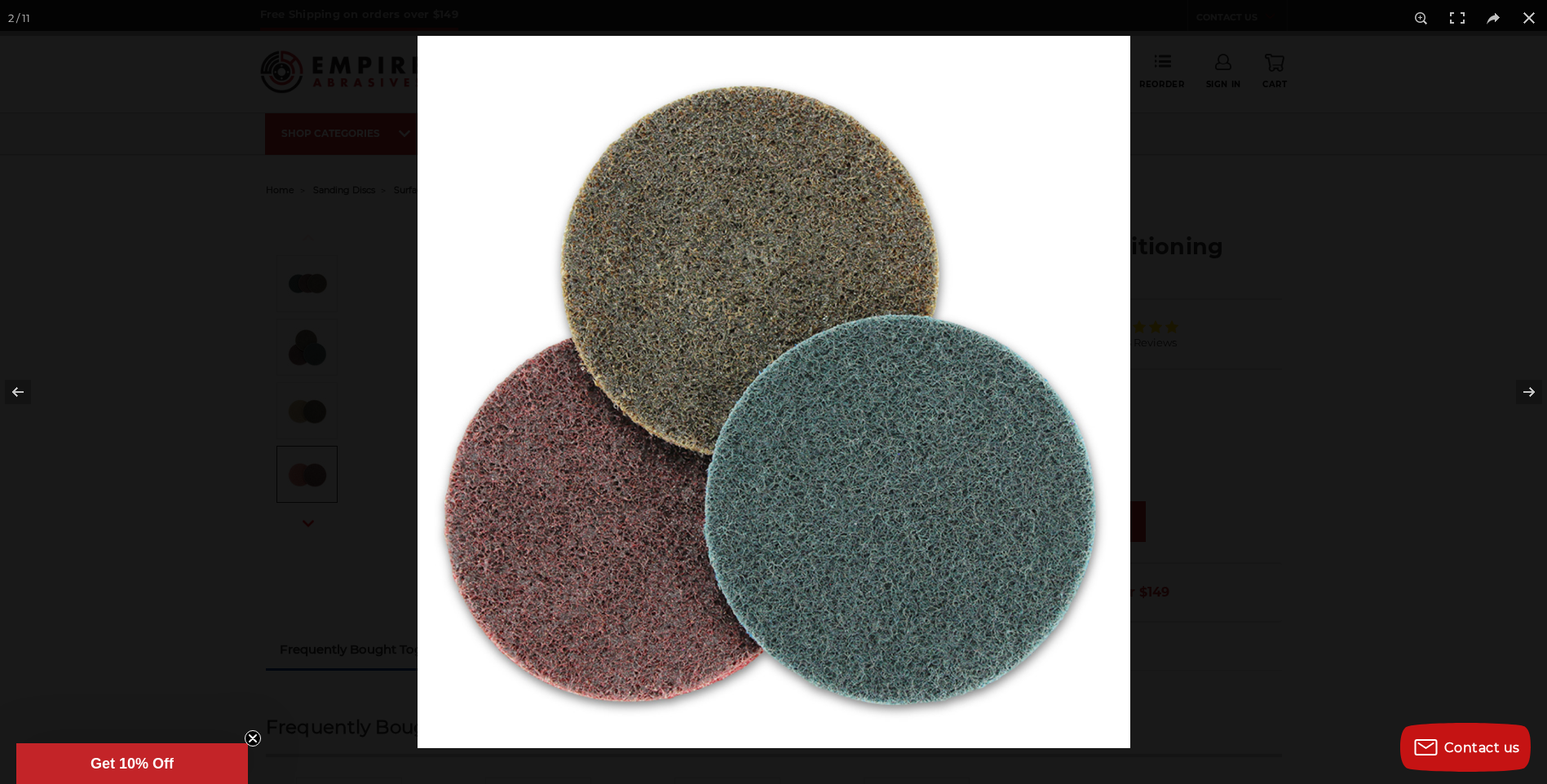
click at [1528, 391] on button at bounding box center [1518, 392] width 57 height 82
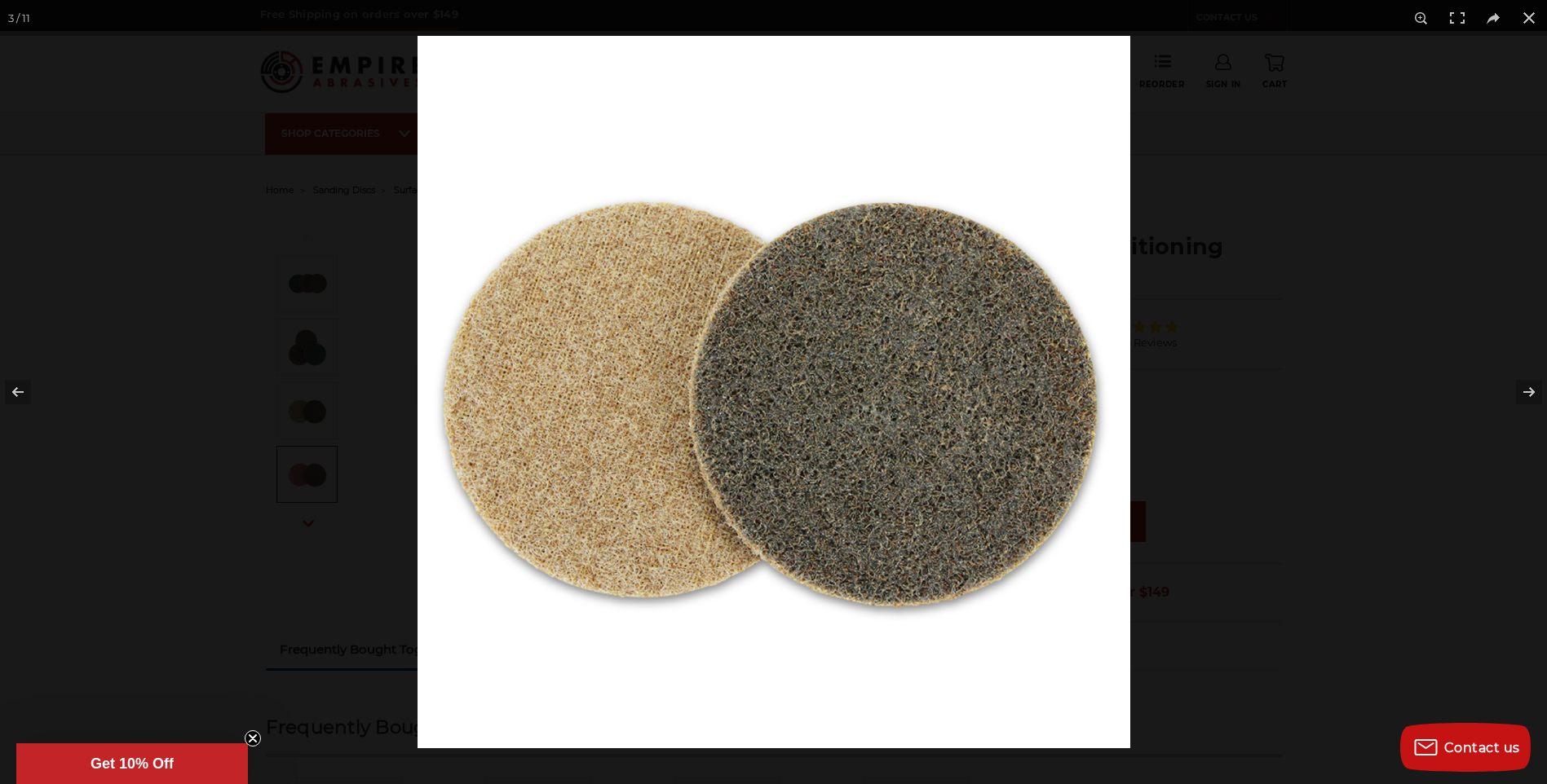
click at [1528, 391] on button at bounding box center [1518, 392] width 57 height 82
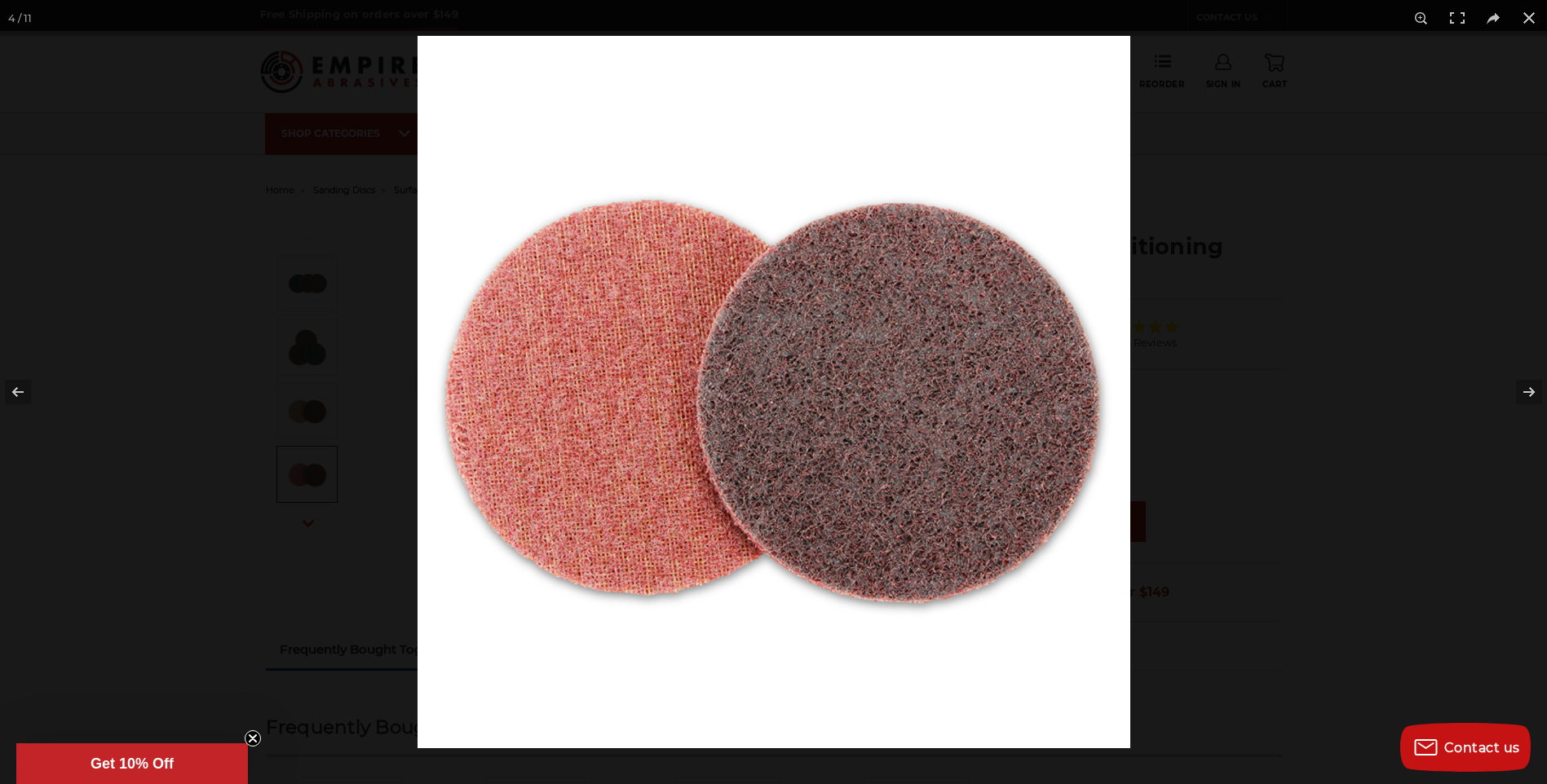
click at [1528, 391] on button at bounding box center [1518, 392] width 57 height 82
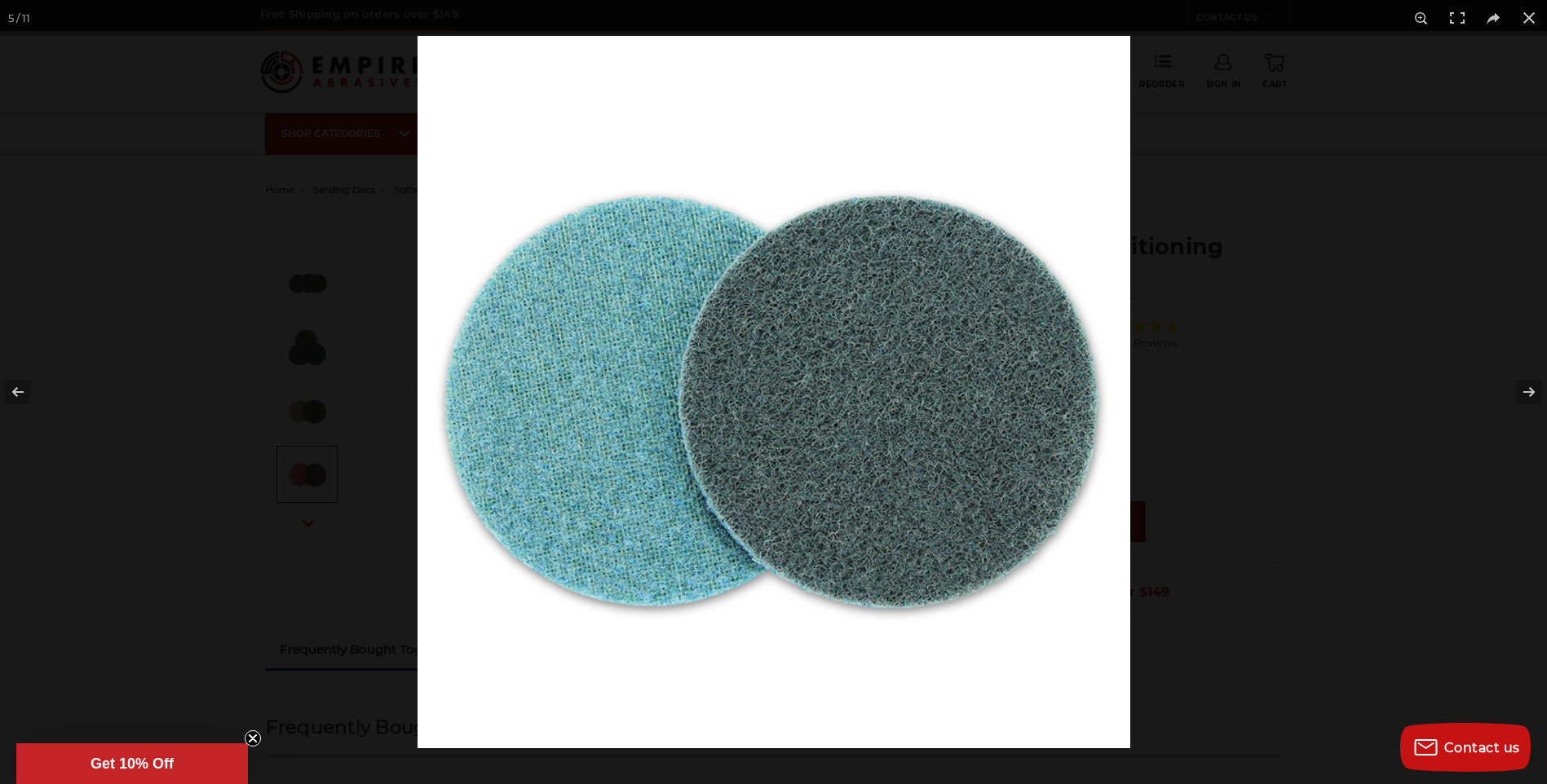
click at [1528, 391] on button at bounding box center [1518, 392] width 57 height 82
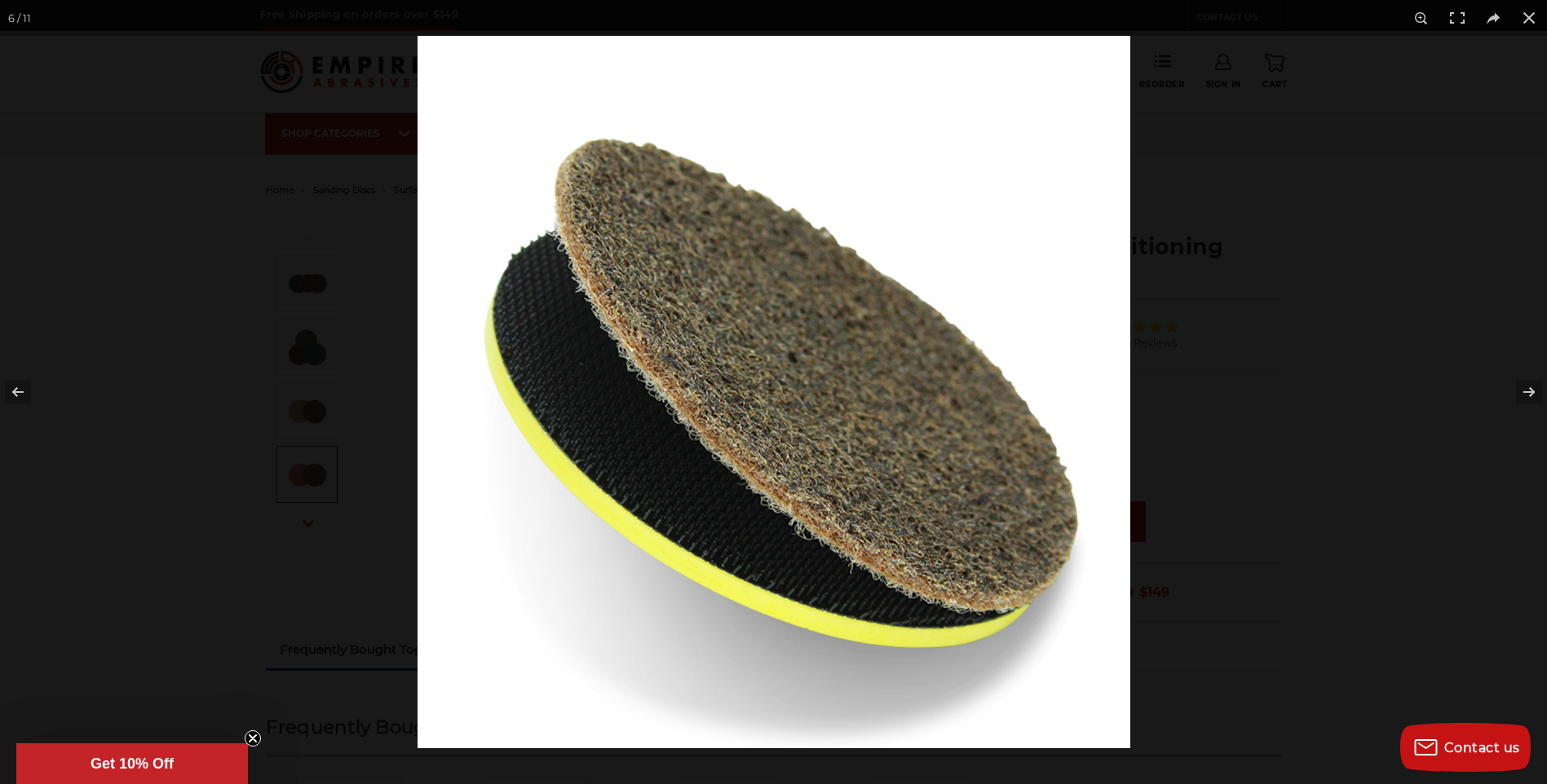
click at [1525, 20] on button at bounding box center [1528, 18] width 36 height 36
